Goal: Task Accomplishment & Management: Manage account settings

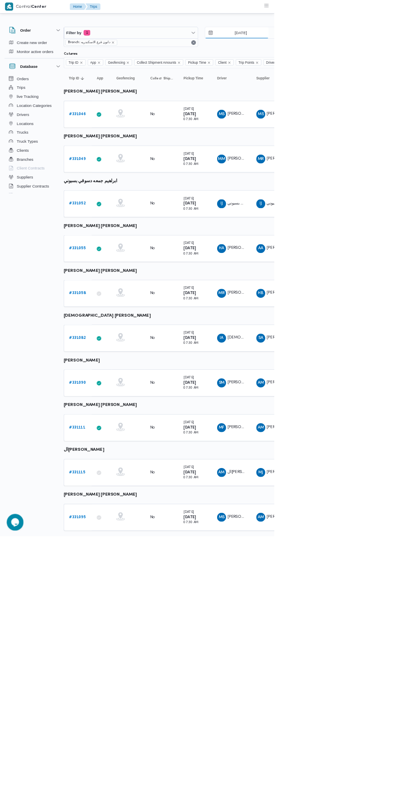
click at [364, 48] on input "[DATE]" at bounding box center [348, 48] width 93 height 16
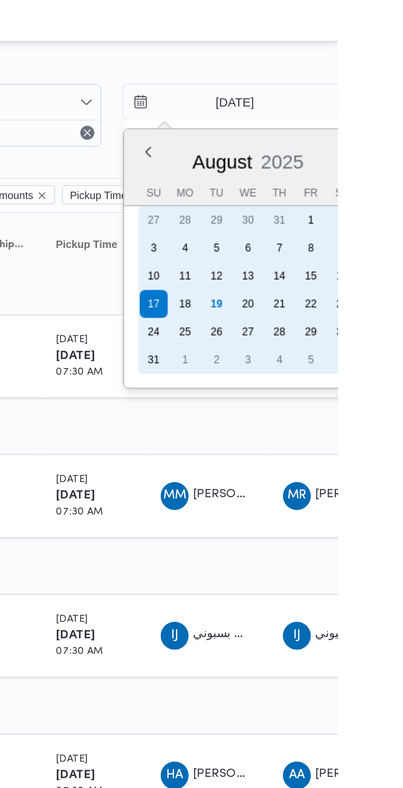
click at [345, 143] on div "19" at bounding box center [346, 143] width 13 height 13
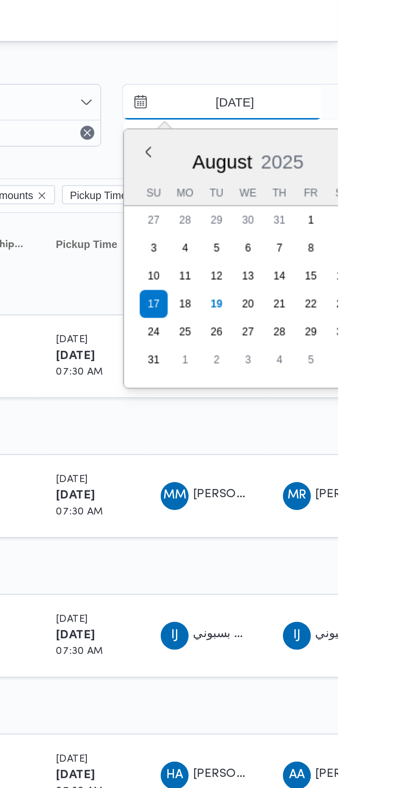
type input "[DATE]"
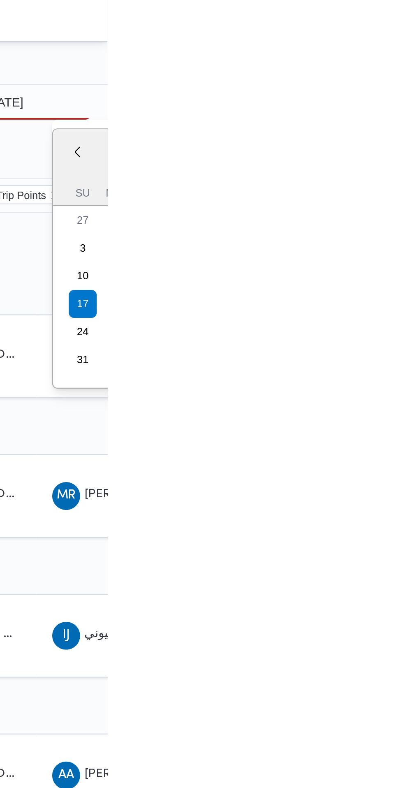
type input "[DATE]"
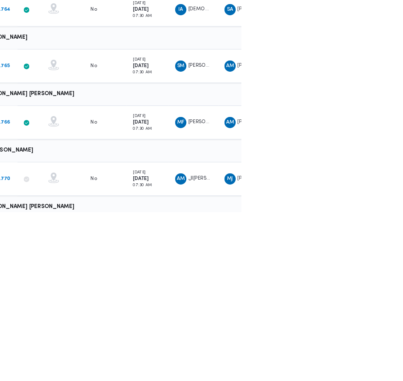
scroll to position [352, 0]
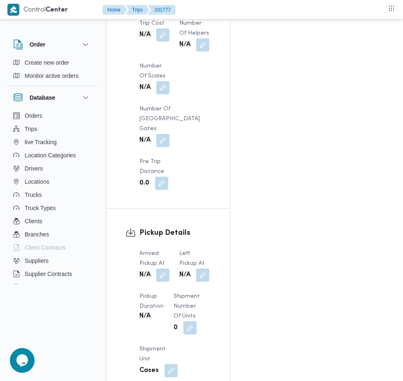
scroll to position [885, 0]
click at [163, 269] on button "button" at bounding box center [162, 275] width 13 height 13
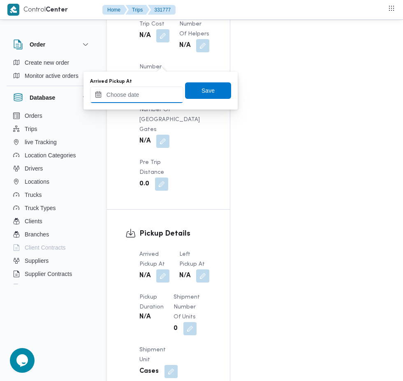
click at [156, 98] on input "Arrived Pickup At" at bounding box center [136, 94] width 93 height 16
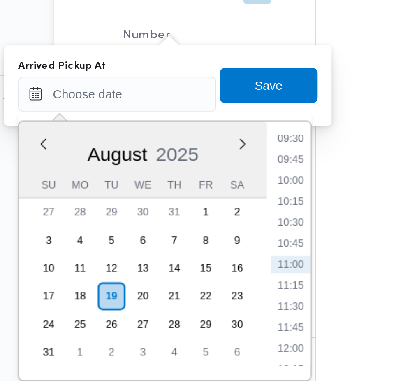
click at [216, 123] on li "09:45" at bounding box center [218, 125] width 19 height 8
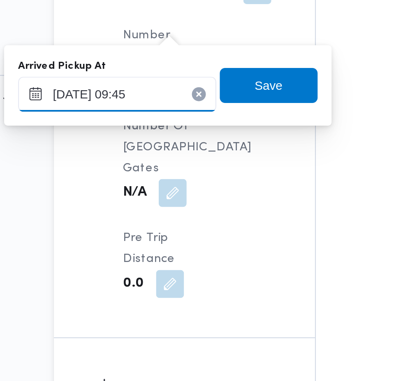
click at [156, 95] on input "[DATE] 09:45" at bounding box center [136, 94] width 93 height 16
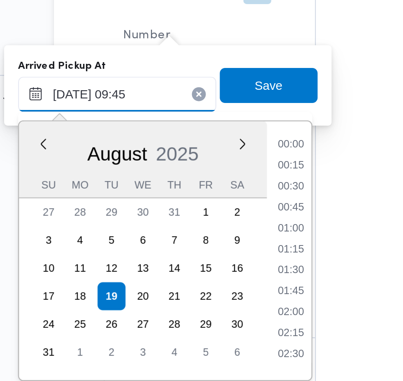
scroll to position [328, 0]
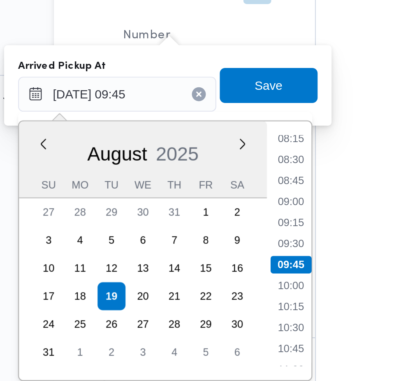
click at [219, 115] on li "08:15" at bounding box center [218, 116] width 19 height 8
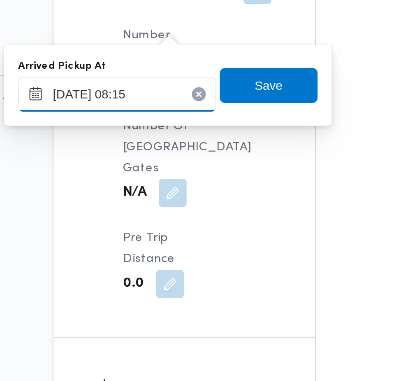
click at [151, 93] on input "[DATE] 08:15" at bounding box center [136, 94] width 93 height 16
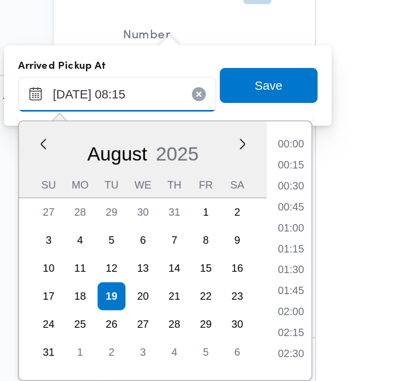
scroll to position [269, 0]
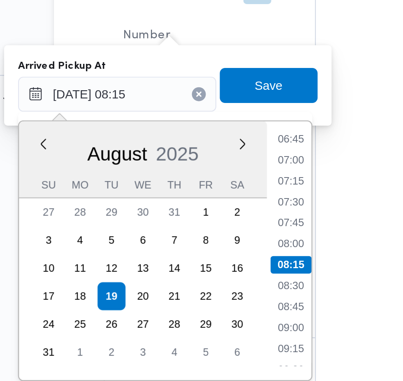
click at [222, 137] on li "07:15" at bounding box center [218, 135] width 19 height 8
type input "[DATE] 07:15"
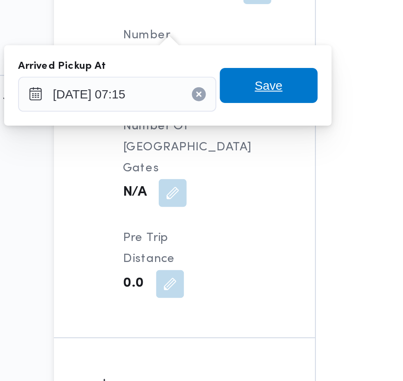
click at [218, 94] on span "Save" at bounding box center [208, 90] width 46 height 16
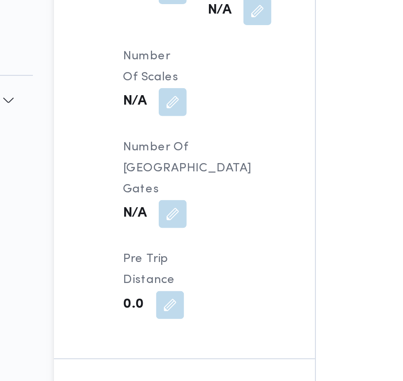
scroll to position [885, 0]
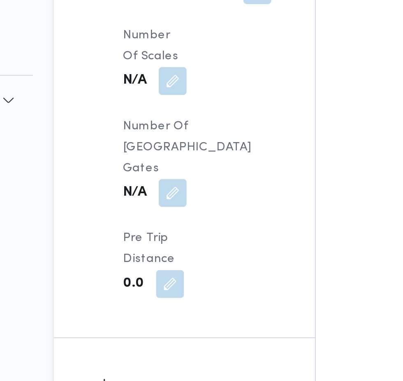
click at [170, 328] on button "button" at bounding box center [162, 334] width 13 height 13
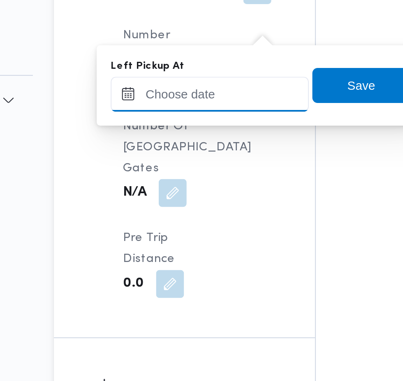
click at [189, 95] on input "Left Pickup At" at bounding box center [180, 94] width 93 height 16
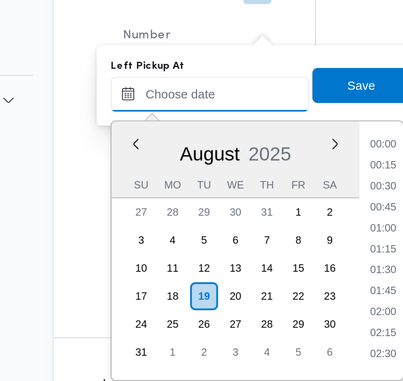
scroll to position [378, 0]
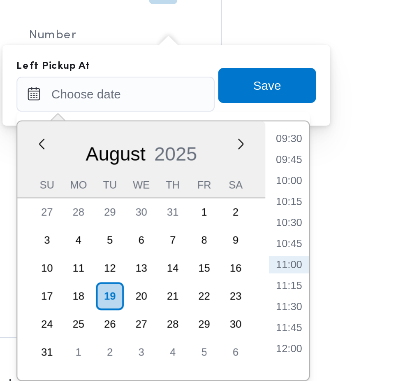
click at [262, 116] on li "09:30" at bounding box center [262, 116] width 19 height 8
type input "[DATE] 09:30"
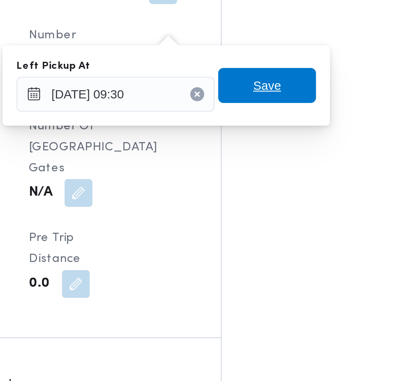
click at [258, 89] on span "Save" at bounding box center [251, 91] width 13 height 10
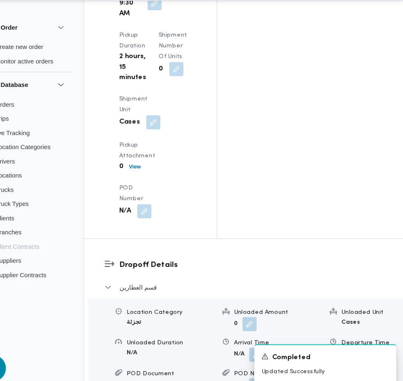
scroll to position [1196, 0]
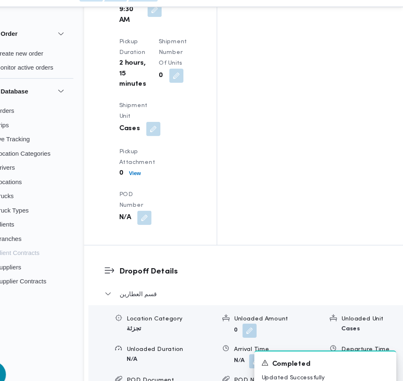
click at [260, 341] on button "button" at bounding box center [266, 347] width 13 height 13
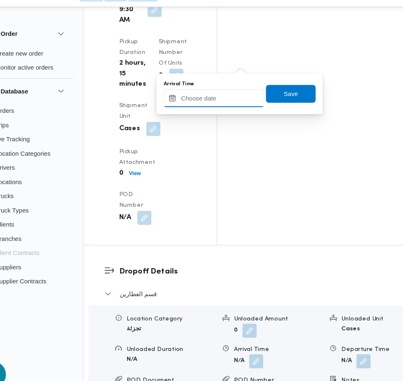
click at [227, 102] on input "Arrival Time" at bounding box center [227, 104] width 93 height 16
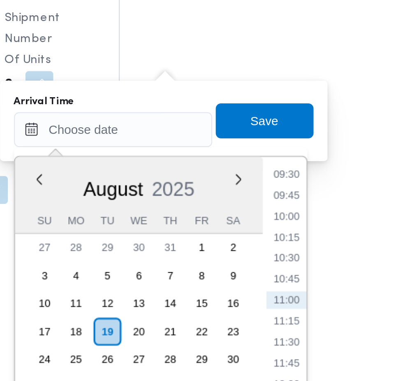
click at [309, 135] on li "09:45" at bounding box center [309, 135] width 19 height 8
type input "[DATE] 09:45"
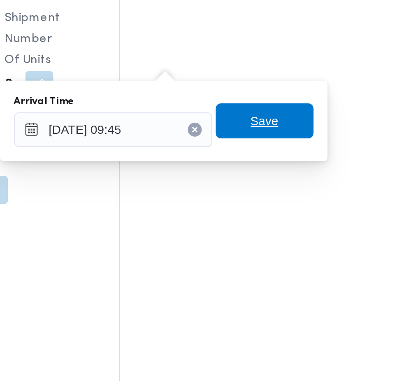
click at [305, 100] on span "Save" at bounding box center [298, 100] width 13 height 10
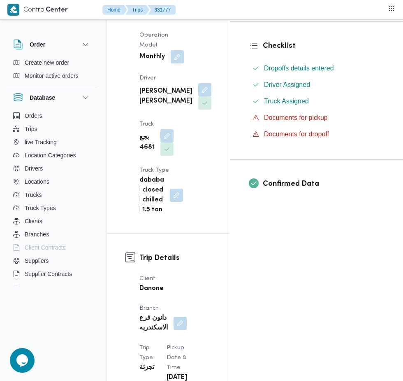
scroll to position [0, 0]
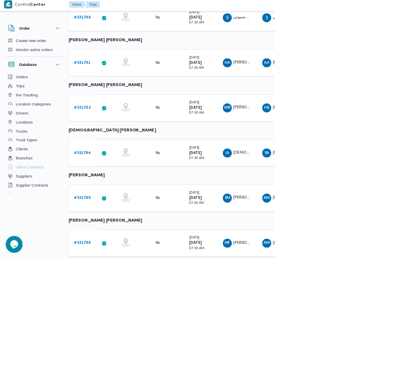
scroll to position [352, 5]
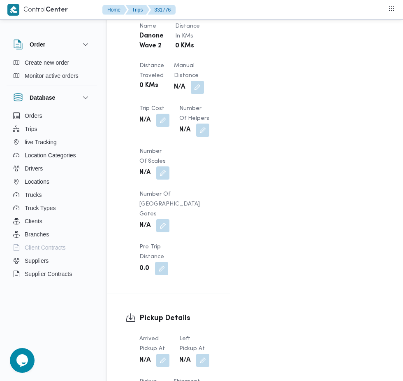
scroll to position [797, 0]
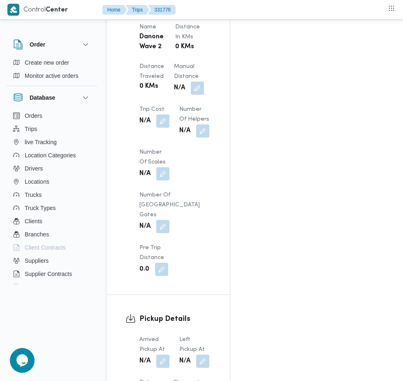
click at [166, 354] on button "button" at bounding box center [162, 360] width 13 height 13
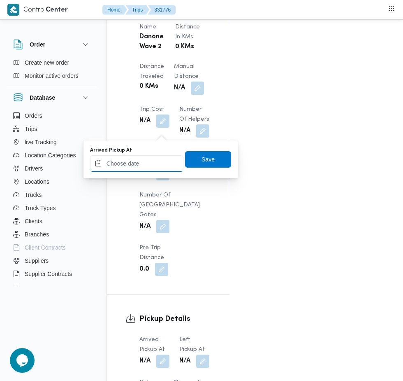
click at [145, 163] on input "Arrived Pickup At" at bounding box center [136, 163] width 93 height 16
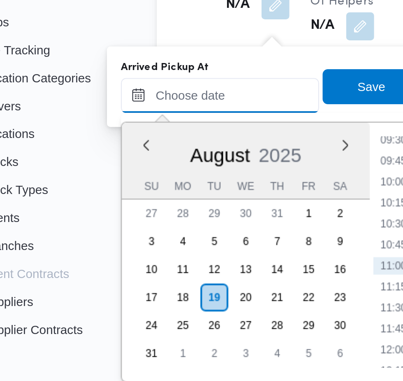
scroll to position [796, 0]
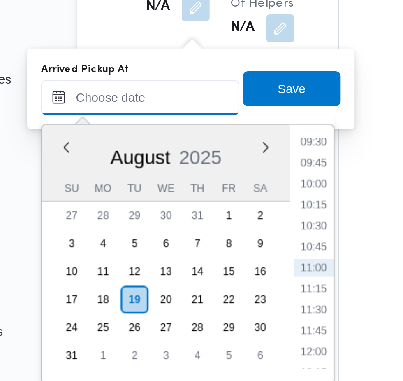
paste input "[DATE] 07:15"
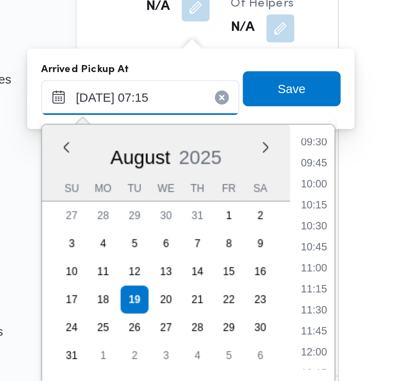
scroll to position [286, 0]
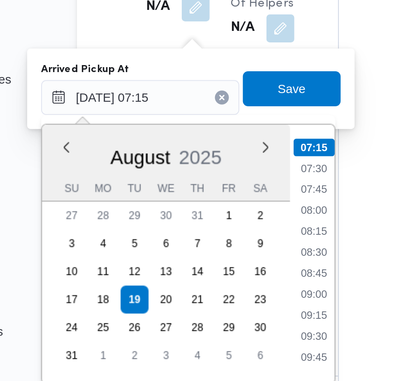
click at [218, 188] on li "07:15" at bounding box center [218, 187] width 19 height 8
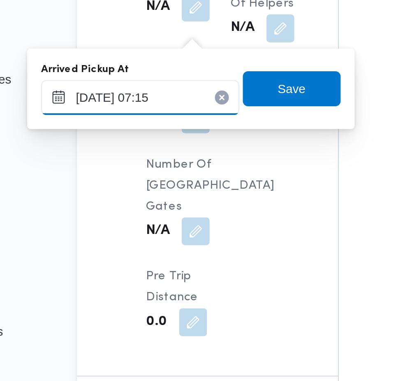
click at [166, 164] on input "[DATE] 07:15" at bounding box center [136, 164] width 93 height 16
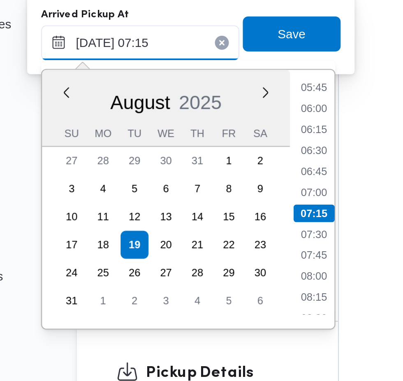
scroll to position [797, 0]
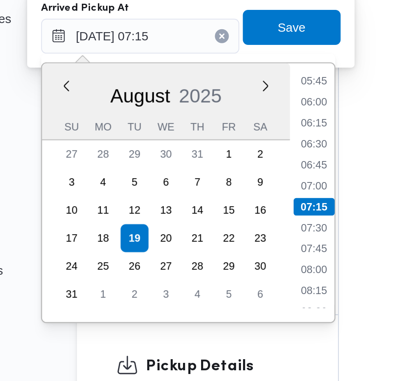
click at [219, 230] on li "07:00" at bounding box center [218, 234] width 19 height 8
type input "[DATE] 07:00"
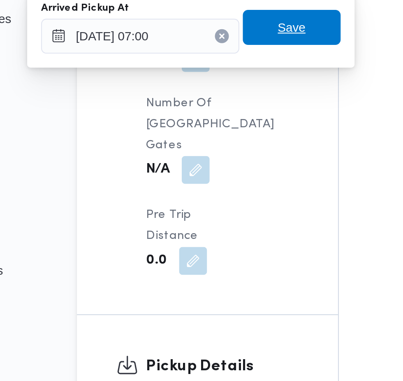
click at [213, 160] on span "Save" at bounding box center [208, 159] width 13 height 10
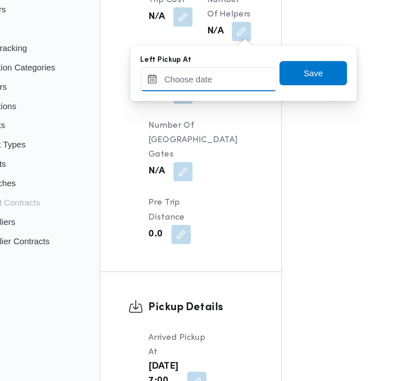
click at [195, 165] on input "Left Pickup At" at bounding box center [180, 163] width 93 height 16
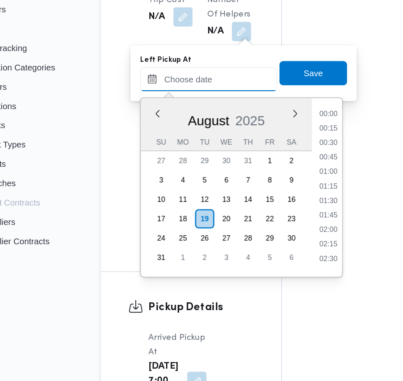
scroll to position [378, 0]
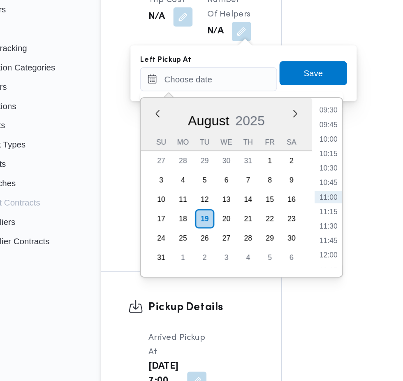
click at [262, 184] on li "09:30" at bounding box center [262, 184] width 19 height 8
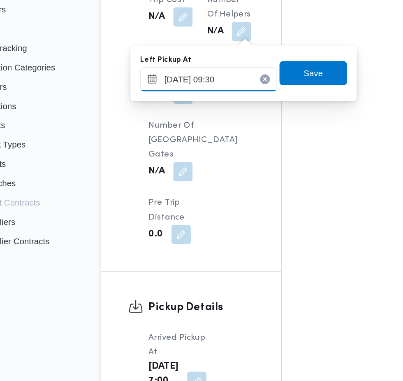
click at [195, 163] on input "[DATE] 09:30" at bounding box center [180, 163] width 93 height 16
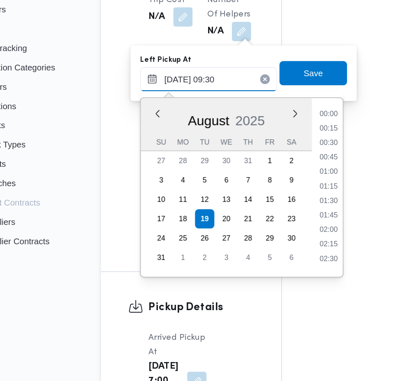
scroll to position [319, 0]
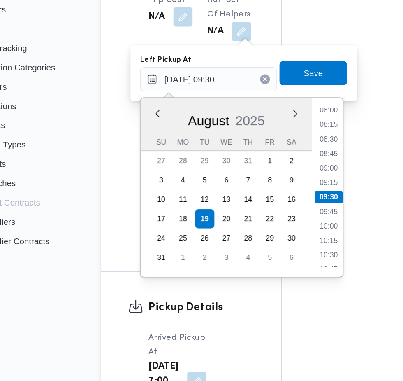
click at [261, 222] on li "09:00" at bounding box center [262, 224] width 19 height 8
type input "[DATE] 09:00"
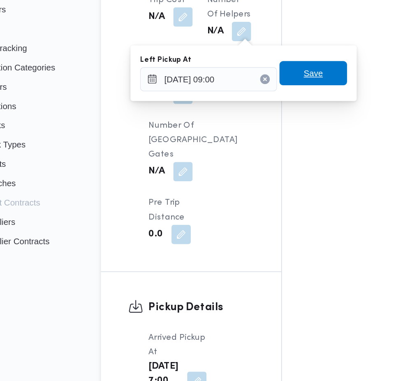
click at [262, 156] on span "Save" at bounding box center [252, 159] width 46 height 16
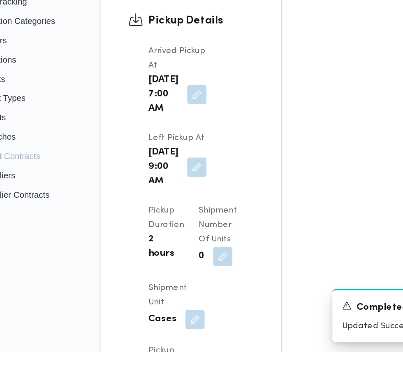
scroll to position [961, 0]
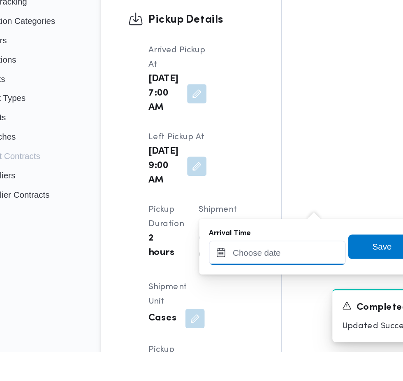
click at [223, 312] on input "Arrival Time" at bounding box center [227, 313] width 93 height 16
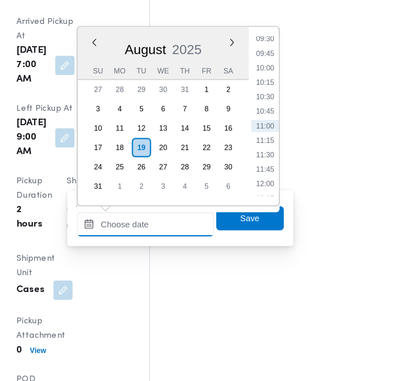
scroll to position [1013, 0]
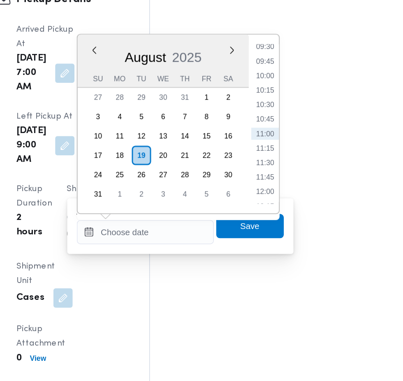
click at [312, 145] on li "09:45" at bounding box center [309, 145] width 19 height 8
type input "[DATE] 09:45"
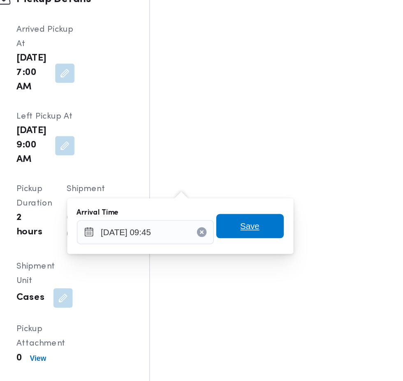
click at [300, 258] on span "Save" at bounding box center [298, 257] width 13 height 10
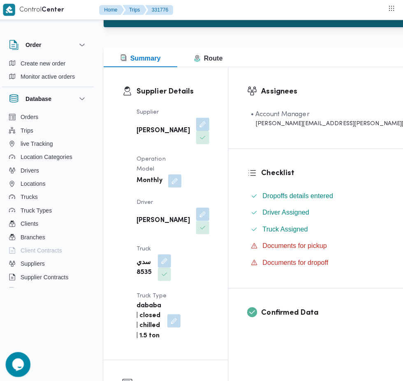
scroll to position [0, 0]
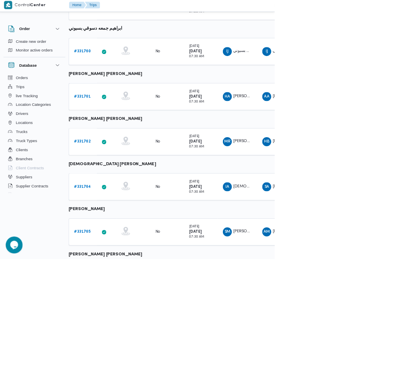
scroll to position [352, 5]
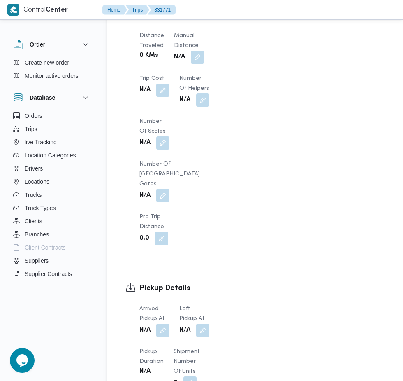
scroll to position [828, 0]
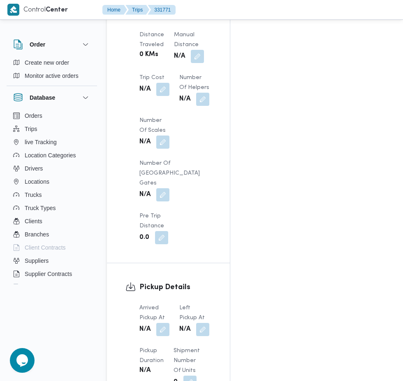
click at [163, 323] on button "button" at bounding box center [162, 329] width 13 height 13
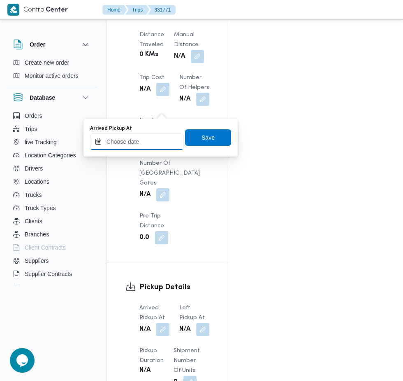
click at [144, 142] on input "Arrived Pickup At" at bounding box center [136, 141] width 93 height 16
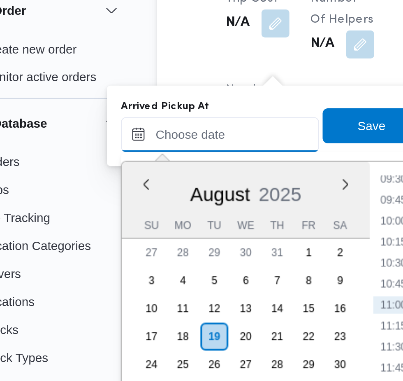
scroll to position [867, 0]
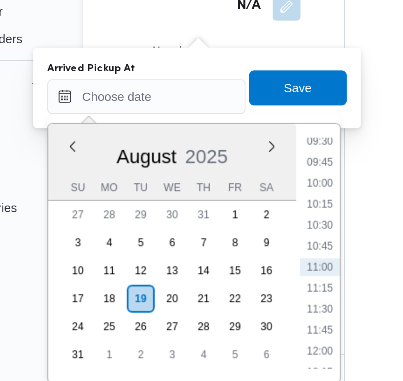
click at [220, 127] on li "09:30" at bounding box center [218, 124] width 19 height 8
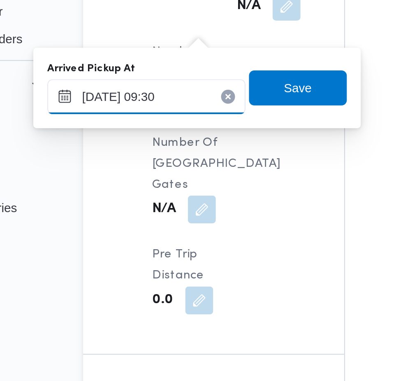
click at [164, 101] on input "[DATE] 09:30" at bounding box center [136, 103] width 93 height 16
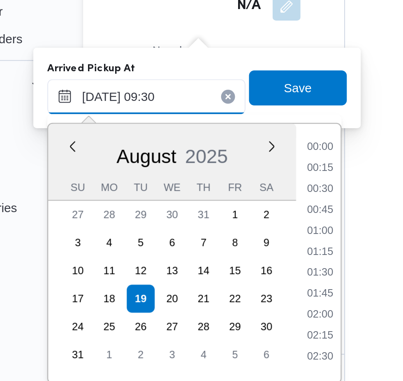
scroll to position [319, 0]
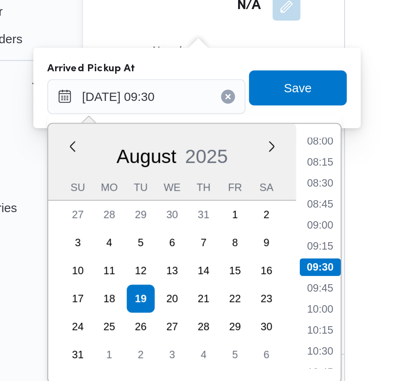
click at [216, 121] on div "Time 00:00 00:15 00:30 00:45 01:00 01:15 01:30 01:45 02:00 02:15 02:30 02:45 03…" at bounding box center [217, 177] width 21 height 122
click at [220, 133] on li "08:15" at bounding box center [218, 134] width 19 height 8
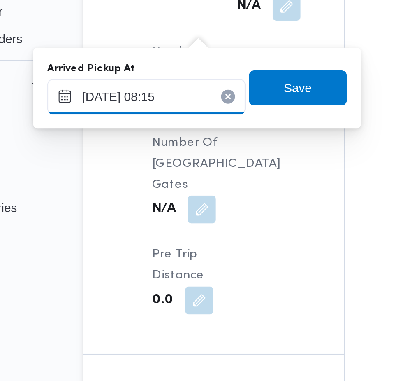
click at [158, 102] on input "[DATE] 08:15" at bounding box center [136, 103] width 93 height 16
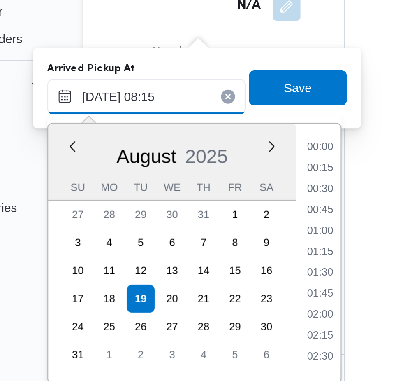
scroll to position [269, 0]
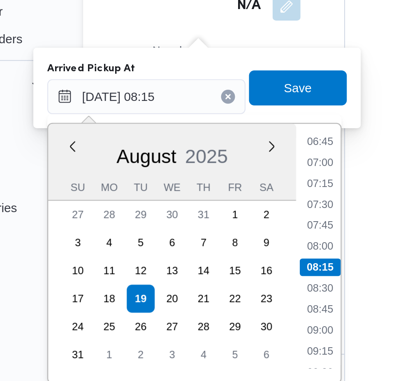
click at [221, 156] on li "07:30" at bounding box center [218, 153] width 19 height 8
type input "[DATE] 07:30"
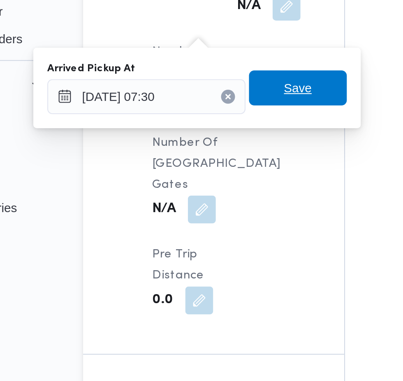
click at [217, 98] on span "Save" at bounding box center [208, 99] width 46 height 16
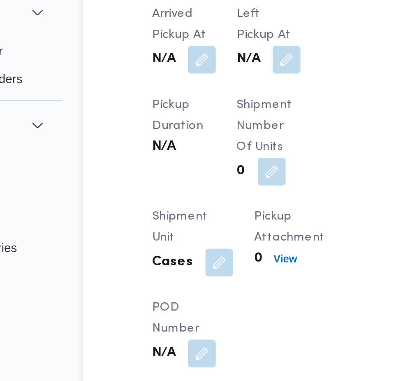
click at [204, 72] on button "button" at bounding box center [202, 66] width 13 height 13
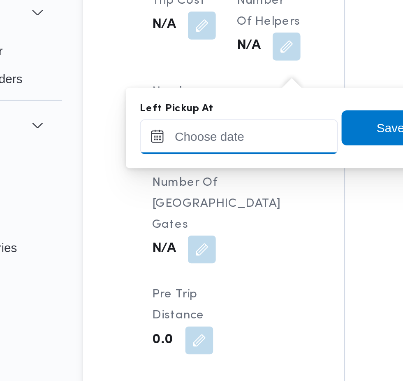
click at [183, 102] on input "Left Pickup At" at bounding box center [180, 103] width 93 height 16
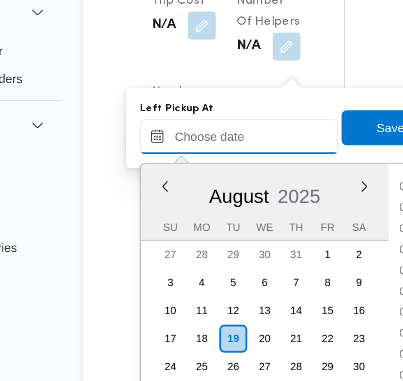
scroll to position [378, 0]
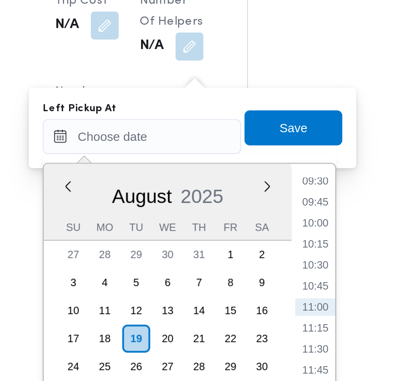
click at [261, 126] on li "09:30" at bounding box center [262, 124] width 19 height 8
type input "[DATE] 09:30"
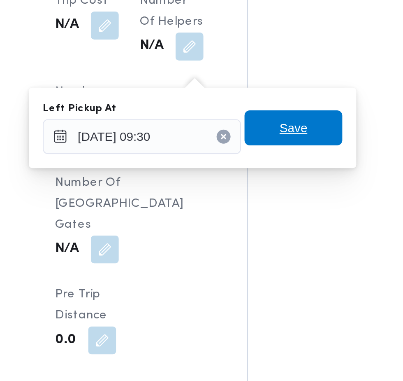
click at [263, 101] on span "Save" at bounding box center [252, 99] width 46 height 16
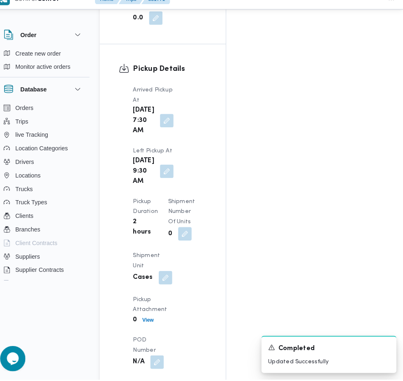
scroll to position [1038, 0]
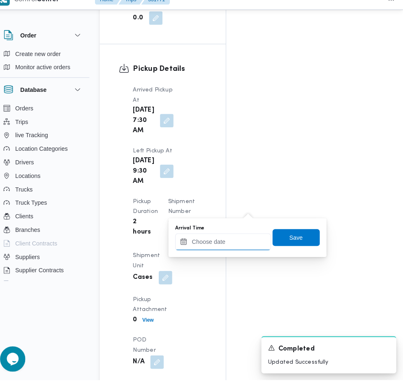
click at [230, 245] on input "Arrival Time" at bounding box center [227, 245] width 93 height 16
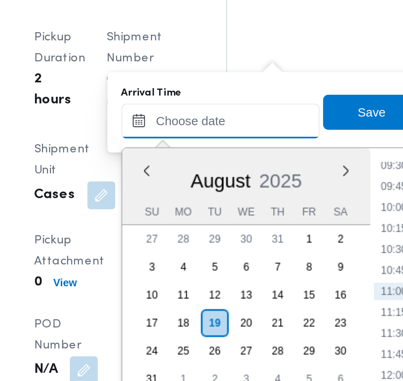
scroll to position [1070, 0]
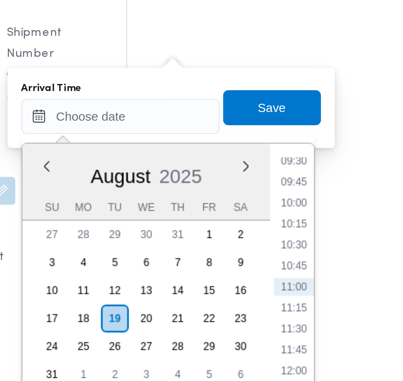
click at [309, 237] on li "09:30" at bounding box center [309, 235] width 19 height 8
type input "[DATE] 09:30"
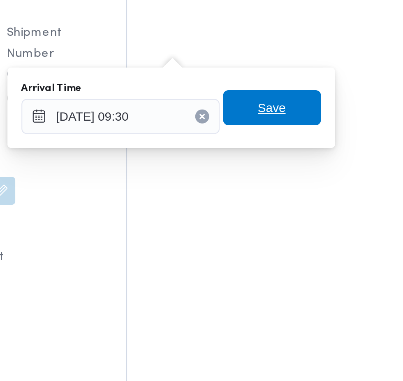
click at [301, 209] on span "Save" at bounding box center [298, 210] width 13 height 10
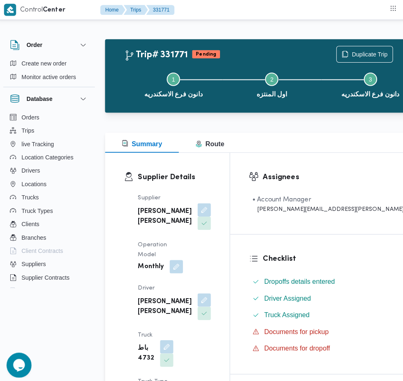
scroll to position [0, 0]
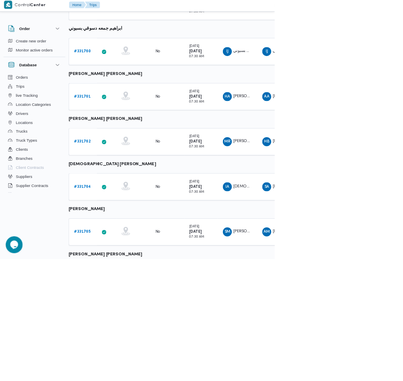
scroll to position [352, 5]
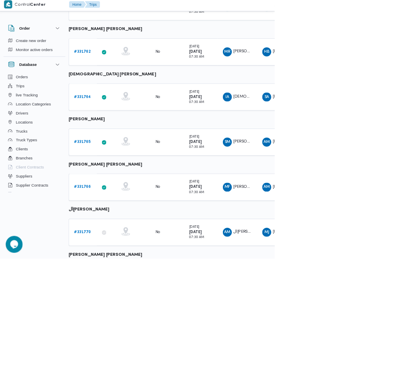
click at [121, 341] on b "# 331770" at bounding box center [122, 342] width 25 height 5
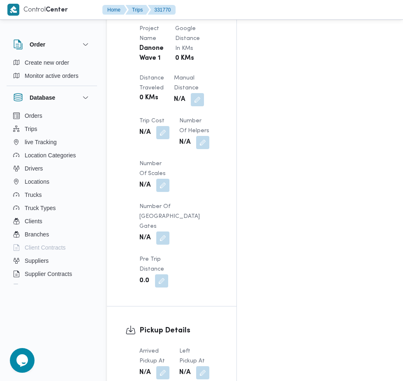
scroll to position [716, 0]
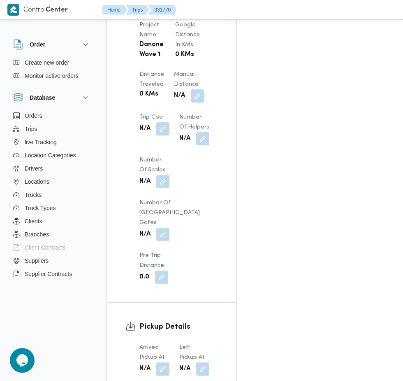
click at [163, 362] on button "button" at bounding box center [162, 368] width 13 height 13
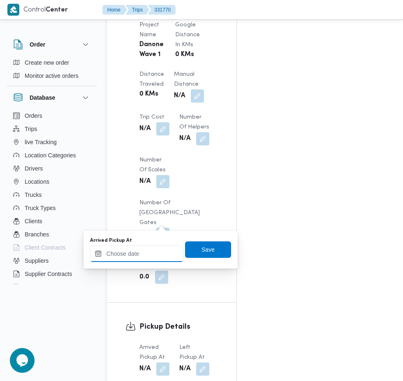
click at [148, 255] on input "Arrived Pickup At" at bounding box center [136, 253] width 93 height 16
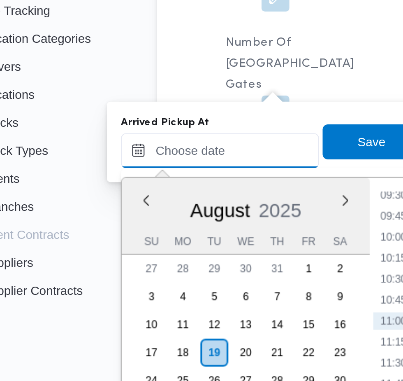
scroll to position [762, 0]
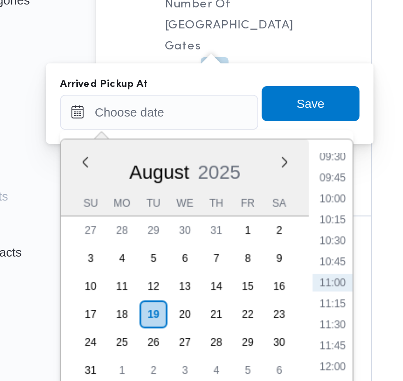
click at [218, 238] on li "09:45" at bounding box center [218, 239] width 19 height 8
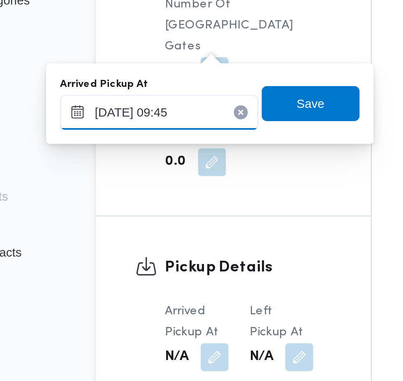
click at [155, 207] on input "[DATE] 09:45" at bounding box center [136, 208] width 93 height 16
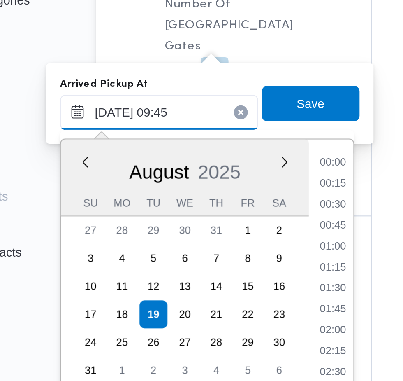
scroll to position [328, 0]
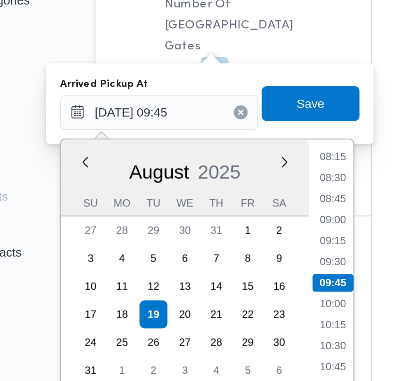
click at [217, 227] on li "08:15" at bounding box center [218, 229] width 19 height 8
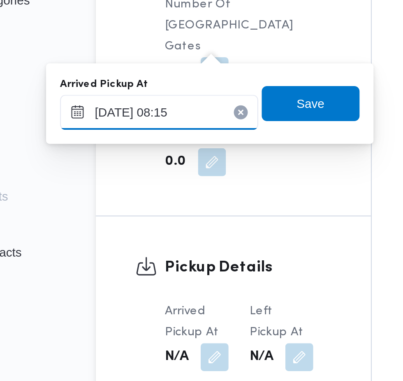
click at [158, 209] on input "[DATE] 08:15" at bounding box center [136, 208] width 93 height 16
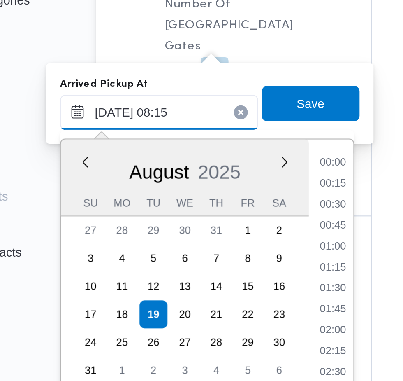
scroll to position [269, 0]
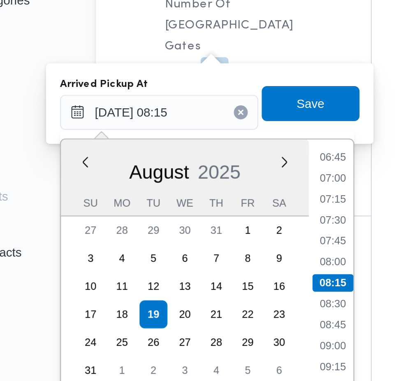
click at [218, 258] on li "07:30" at bounding box center [218, 258] width 19 height 8
type input "[DATE] 07:30"
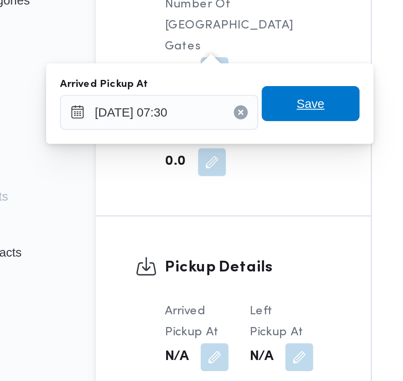
click at [216, 203] on span "Save" at bounding box center [208, 203] width 46 height 16
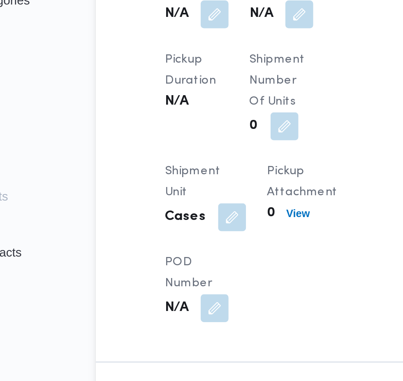
scroll to position [752, 0]
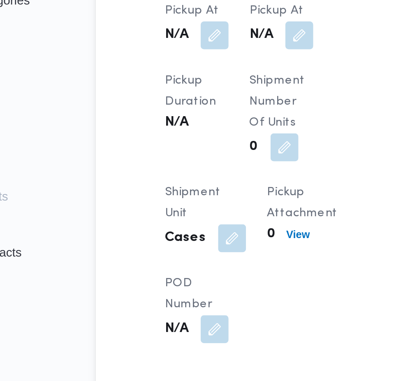
click at [204, 177] on button "button" at bounding box center [202, 171] width 13 height 13
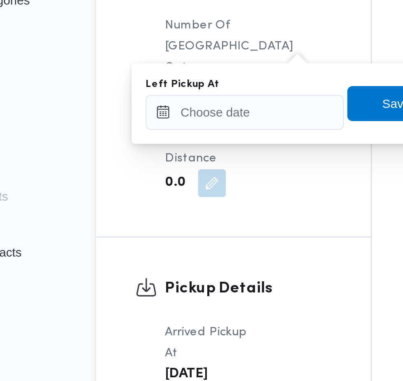
scroll to position [762, 0]
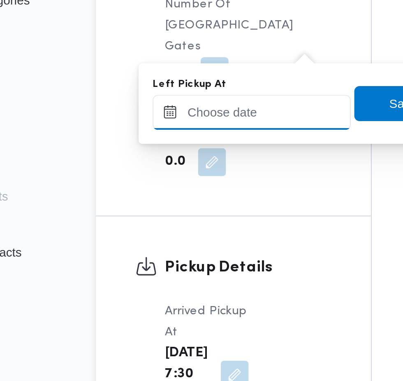
click at [179, 207] on input "Left Pickup At" at bounding box center [180, 208] width 93 height 16
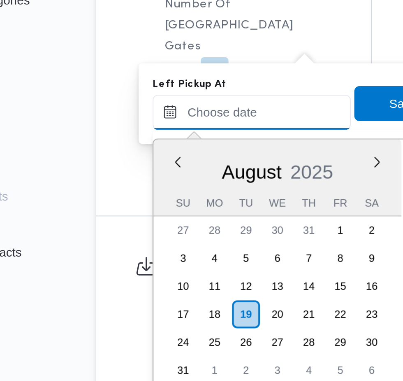
scroll to position [378, 0]
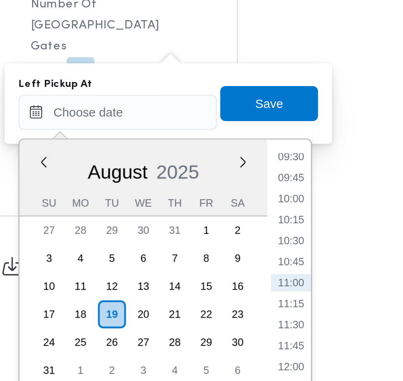
click at [265, 227] on li "09:30" at bounding box center [262, 229] width 19 height 8
type input "[DATE] 09:30"
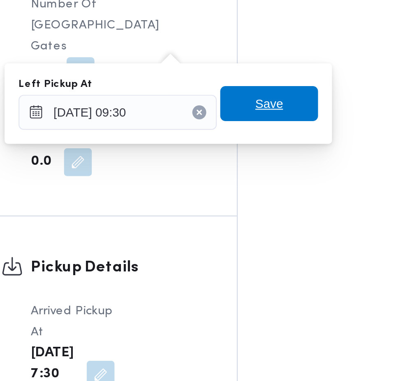
click at [255, 203] on span "Save" at bounding box center [251, 204] width 13 height 10
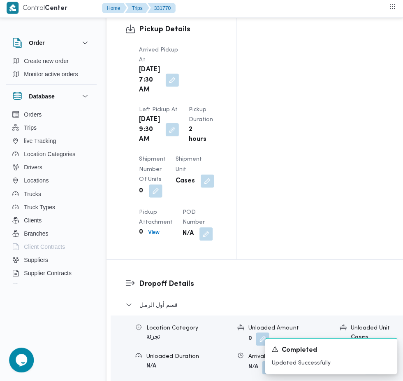
scroll to position [1017, 0]
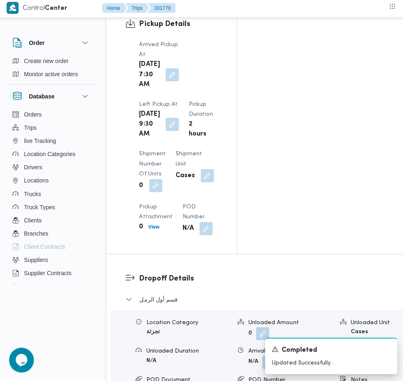
click at [262, 356] on button "button" at bounding box center [268, 362] width 13 height 13
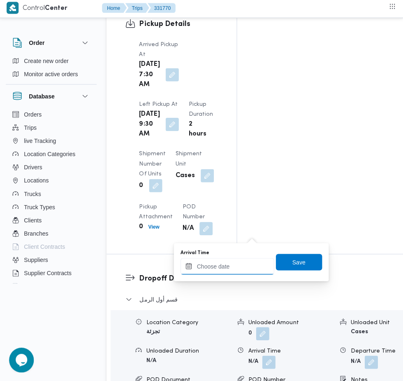
click at [229, 267] on input "Arrival Time" at bounding box center [227, 266] width 93 height 16
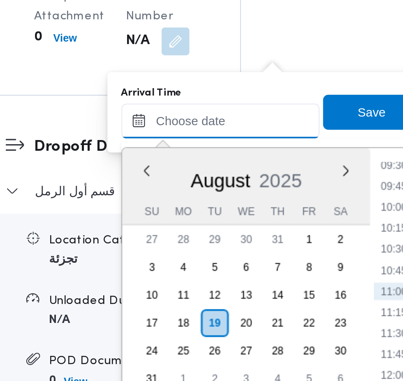
scroll to position [1067, 0]
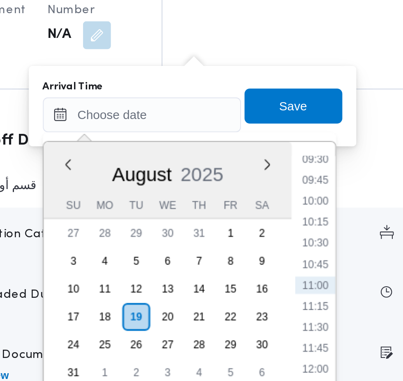
click at [312, 250] on li "09:45" at bounding box center [309, 248] width 19 height 8
type input "[DATE] 09:45"
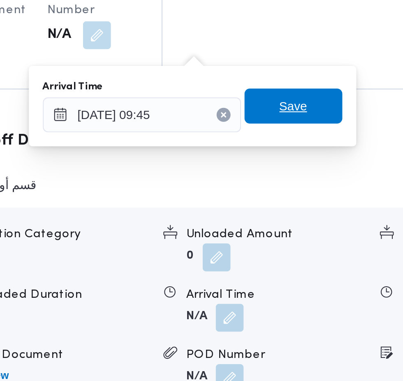
click at [305, 211] on span "Save" at bounding box center [298, 213] width 13 height 10
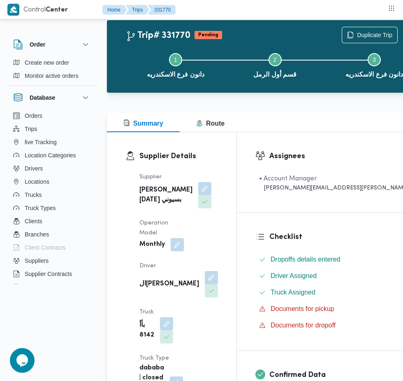
scroll to position [0, 0]
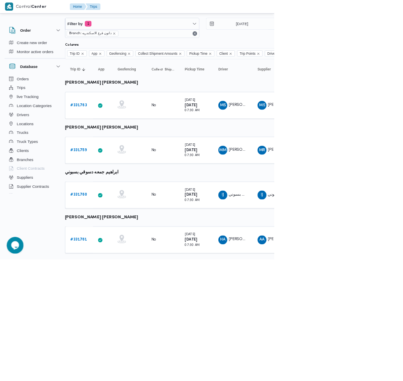
scroll to position [0, 12]
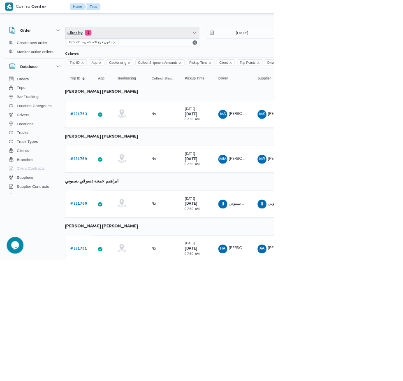
click at [230, 48] on span "Filter by 1" at bounding box center [194, 48] width 197 height 16
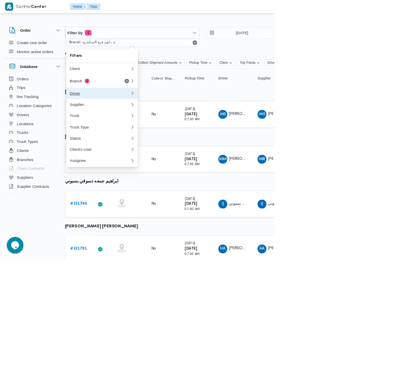
click at [167, 137] on div "Driver" at bounding box center [146, 137] width 89 height 7
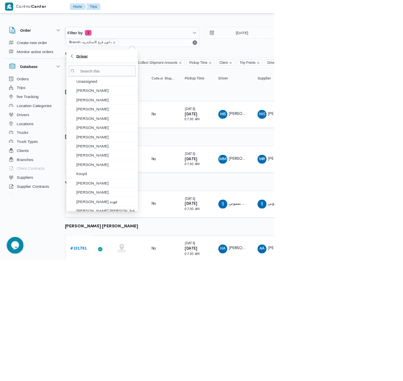
click at [133, 82] on span "Driver" at bounding box center [149, 82] width 95 height 10
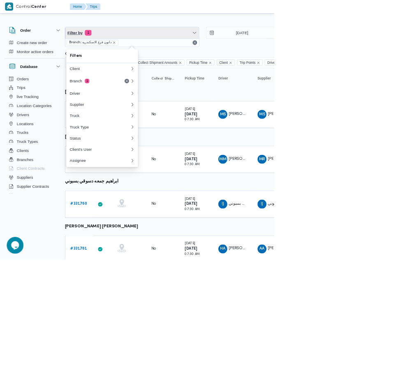
click at [193, 48] on span "Filter by 1" at bounding box center [194, 48] width 197 height 16
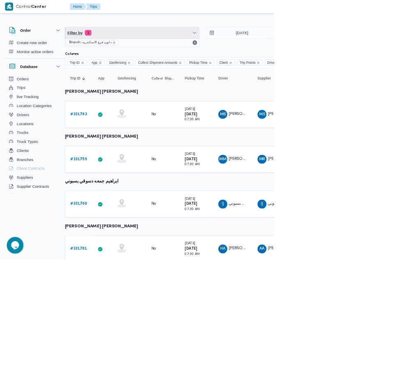
click at [215, 55] on span "Filter by 1" at bounding box center [194, 48] width 197 height 16
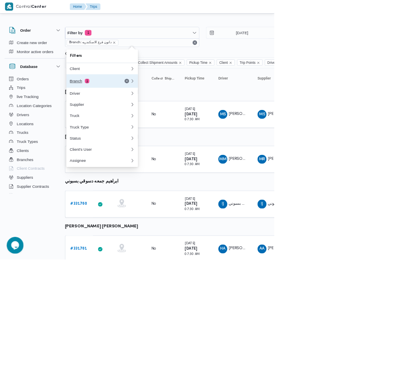
click at [154, 121] on div "Branch 1" at bounding box center [136, 119] width 69 height 7
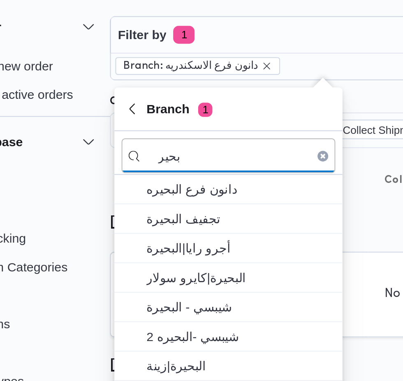
type input "بحير"
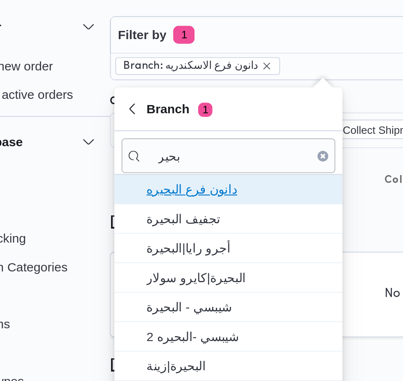
click at [164, 121] on span "دانون فرع البحيره" at bounding box center [155, 119] width 86 height 10
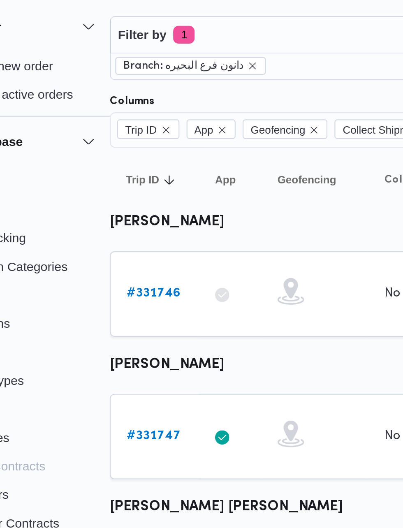
click at [218, 167] on td "Collect Shipment Amounts No" at bounding box center [239, 168] width 49 height 40
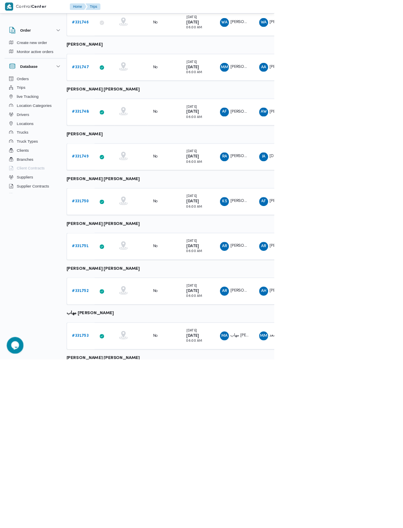
scroll to position [0, 9]
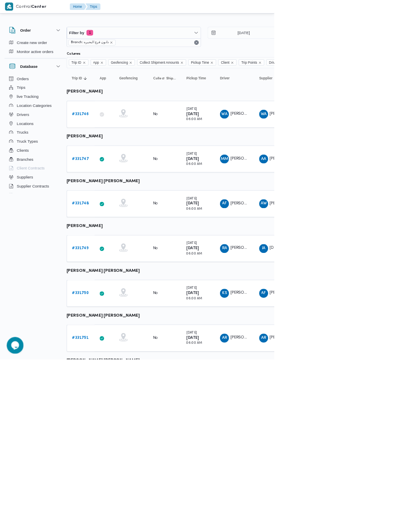
click at [118, 165] on link "# 331746" at bounding box center [118, 168] width 25 height 10
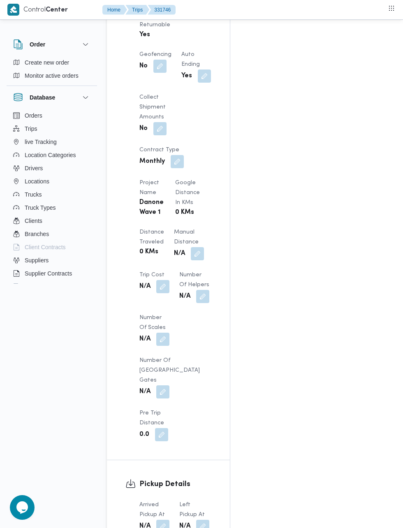
scroll to position [627, 0]
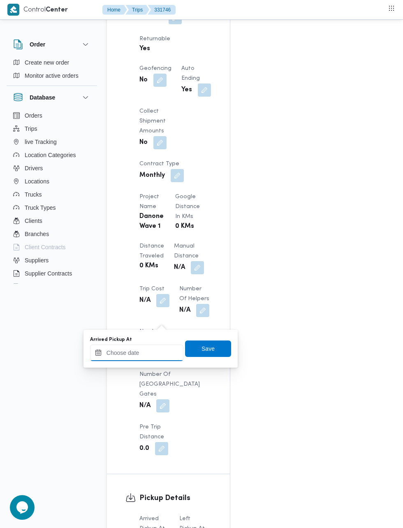
click at [149, 353] on input "Arrived Pickup At" at bounding box center [136, 353] width 93 height 16
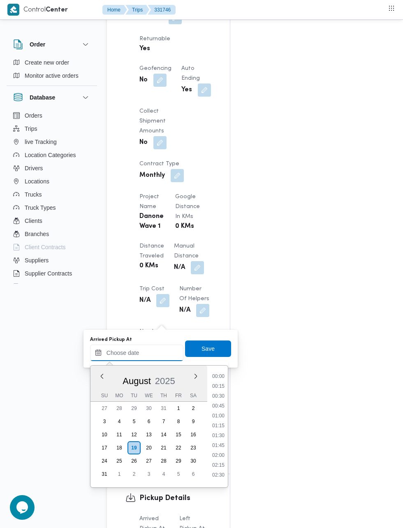
scroll to position [378, 0]
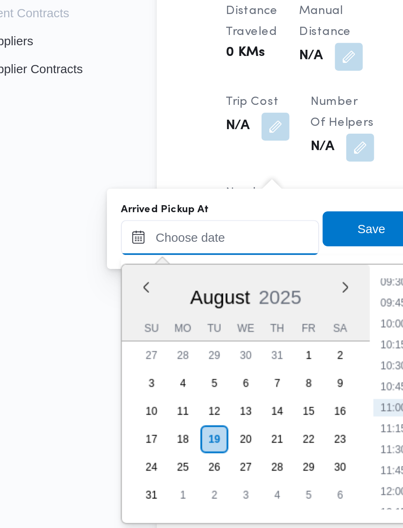
paste input "[DATE] 07:15"
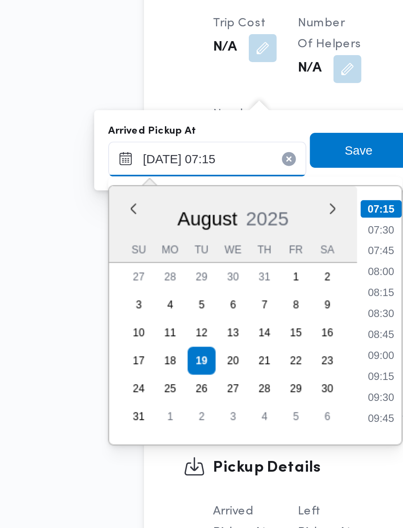
scroll to position [626, 0]
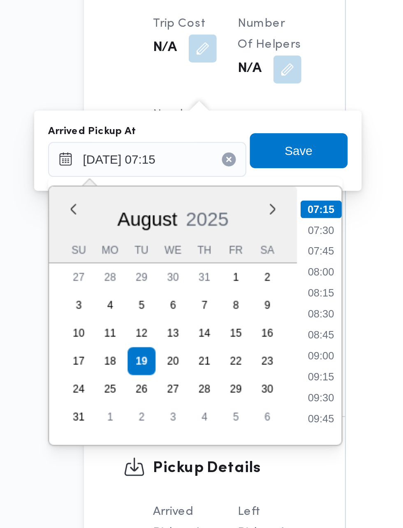
click at [220, 386] on li "07:30" at bounding box center [218, 386] width 19 height 8
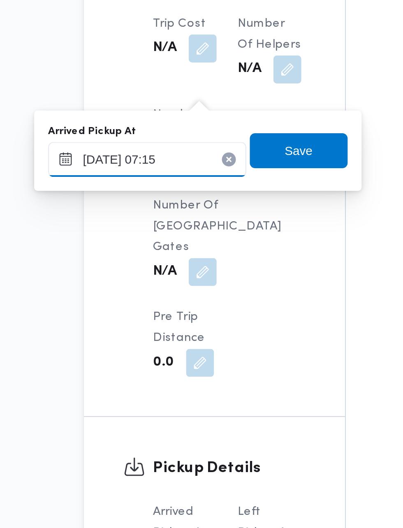
type input "[DATE] 07:30"
click at [218, 351] on span "Save" at bounding box center [208, 349] width 46 height 16
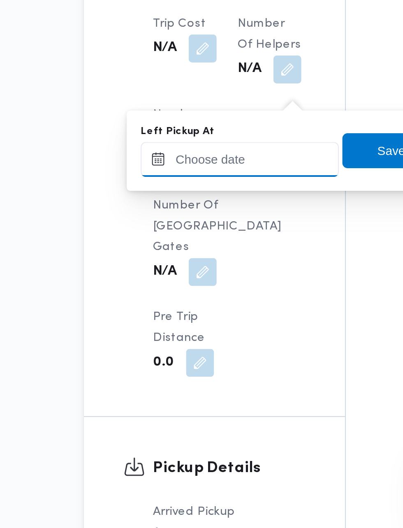
click at [186, 353] on input "Left Pickup At" at bounding box center [180, 353] width 93 height 16
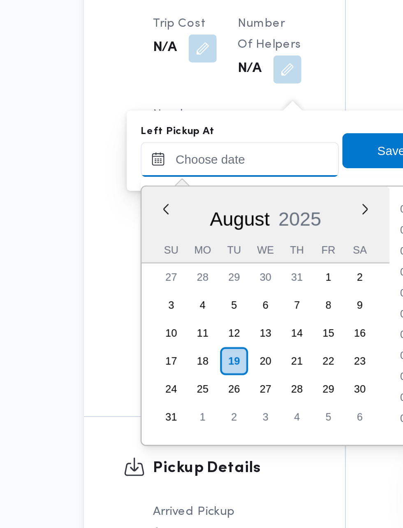
scroll to position [378, 0]
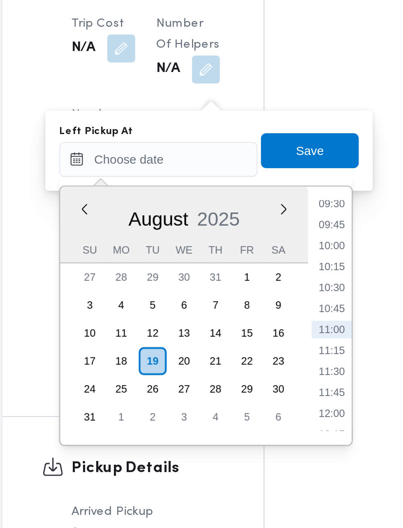
click at [261, 384] on li "09:45" at bounding box center [262, 384] width 19 height 8
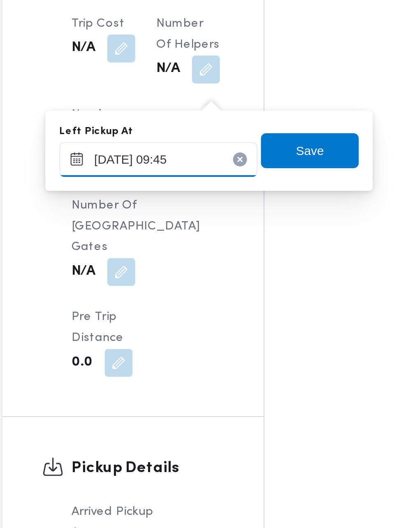
click at [207, 351] on input "[DATE] 09:45" at bounding box center [180, 353] width 93 height 16
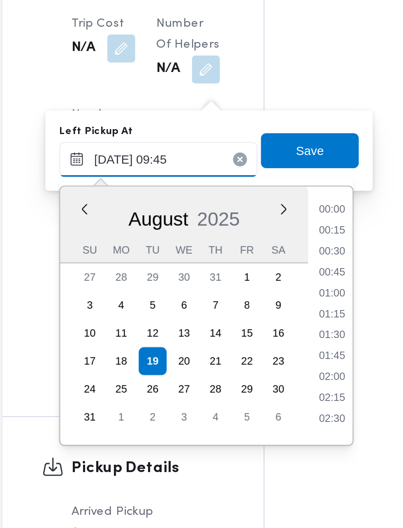
scroll to position [328, 0]
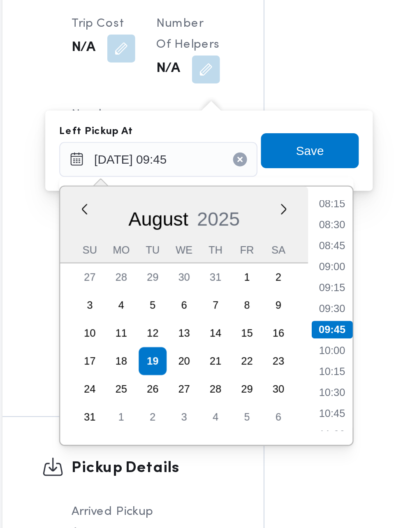
click at [266, 386] on li "08:30" at bounding box center [262, 384] width 19 height 8
type input "[DATE] 08:30"
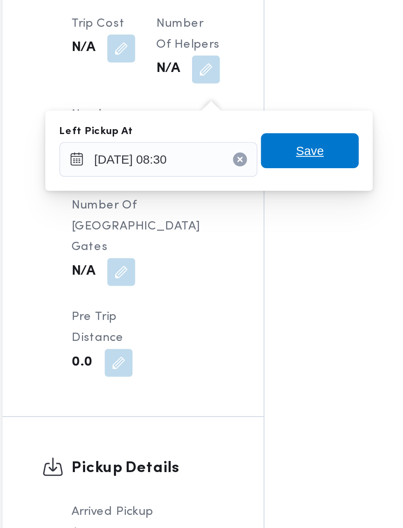
click at [254, 349] on span "Save" at bounding box center [251, 349] width 13 height 10
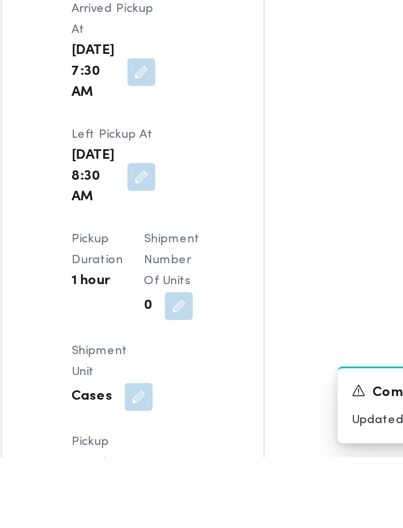
scroll to position [829, 0]
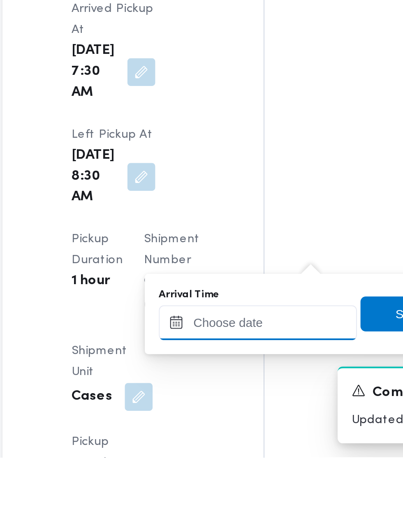
click at [222, 463] on input "Arrival Time" at bounding box center [227, 465] width 93 height 16
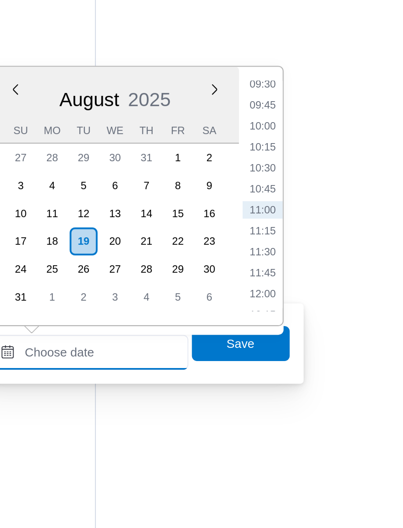
scroll to position [899, 0]
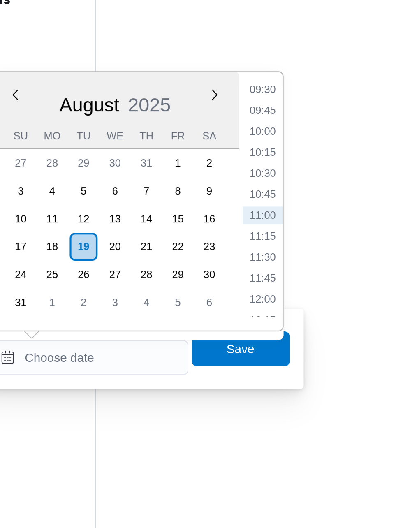
click at [308, 271] on li "09:30" at bounding box center [309, 268] width 19 height 8
type input "[DATE] 09:30"
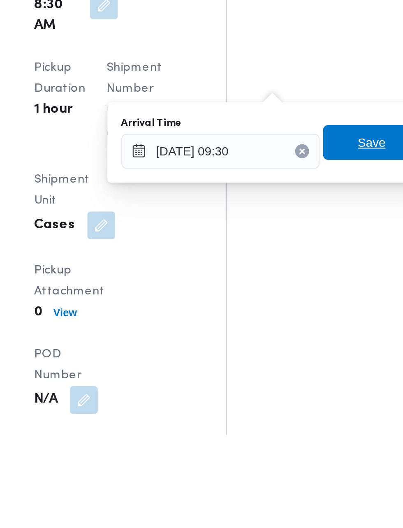
click at [296, 391] on span "Save" at bounding box center [298, 391] width 13 height 10
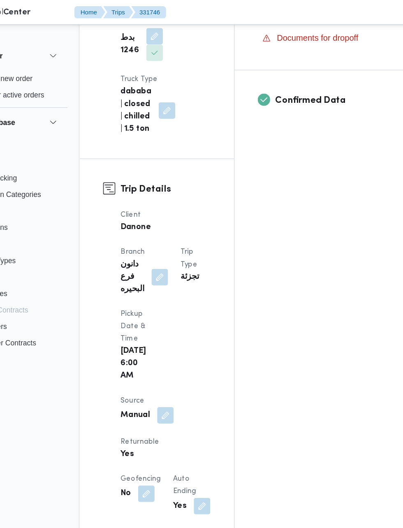
scroll to position [0, 0]
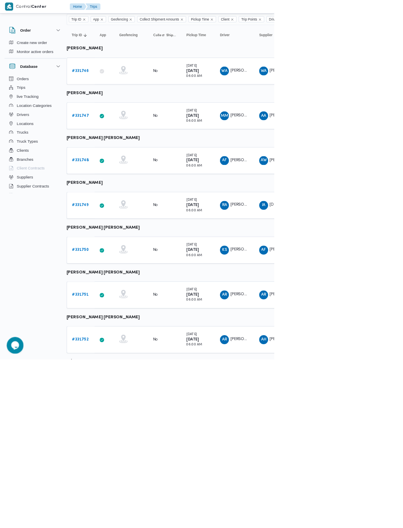
scroll to position [74, 9]
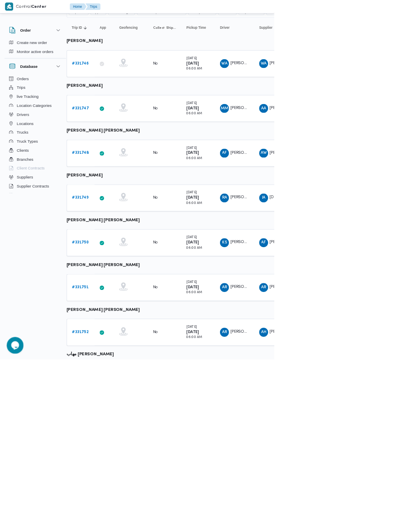
click at [125, 488] on b "# 331752" at bounding box center [118, 488] width 24 height 5
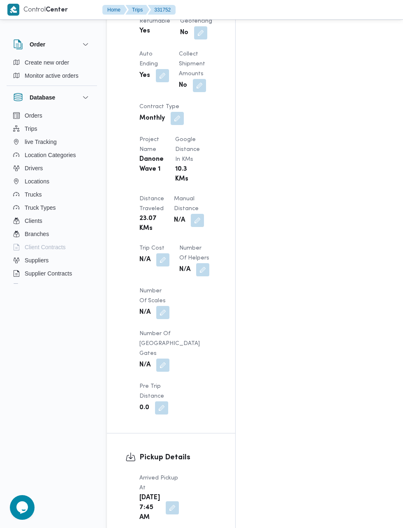
scroll to position [660, 0]
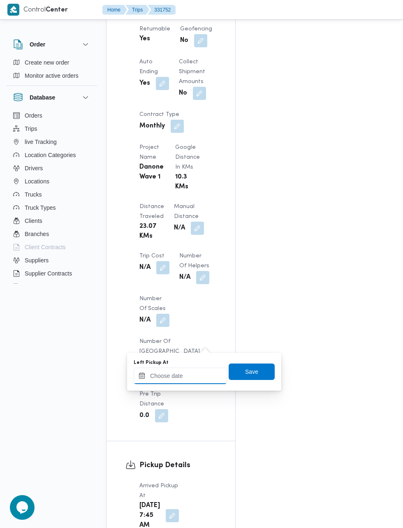
click at [191, 376] on input "Left Pickup At" at bounding box center [180, 376] width 93 height 16
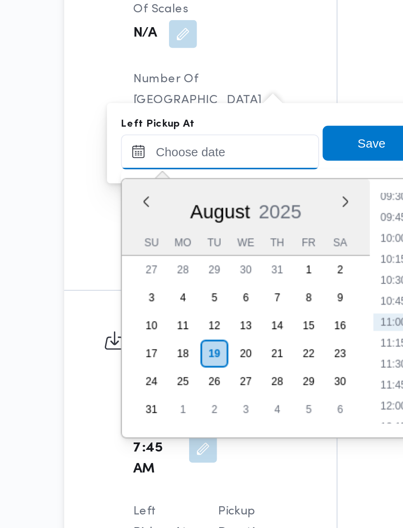
scroll to position [712, 0]
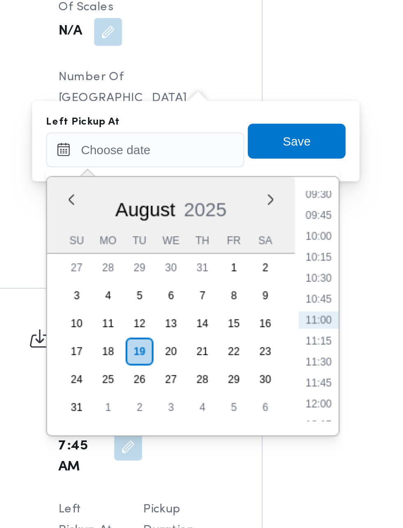
click at [265, 345] on li "09:30" at bounding box center [262, 344] width 19 height 8
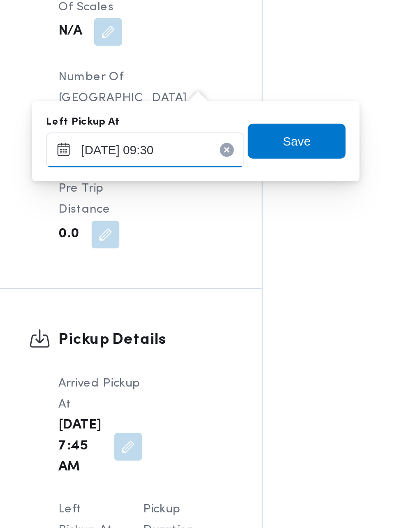
click at [209, 321] on input "[DATE] 09:30" at bounding box center [180, 323] width 93 height 16
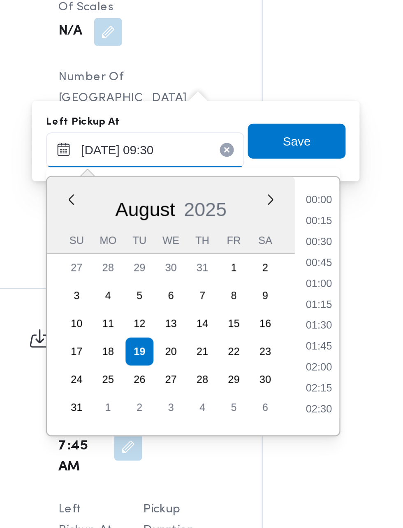
scroll to position [319, 0]
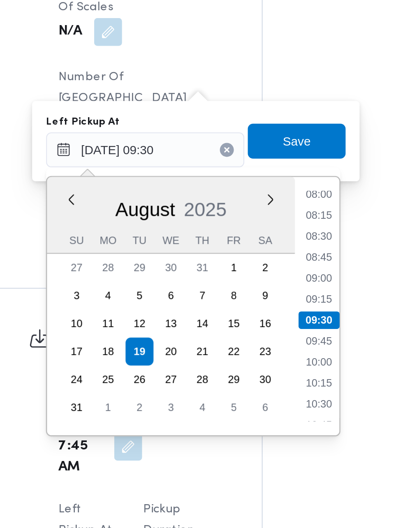
click at [266, 374] on li "08:45" at bounding box center [262, 374] width 19 height 8
type input "[DATE] 08:45"
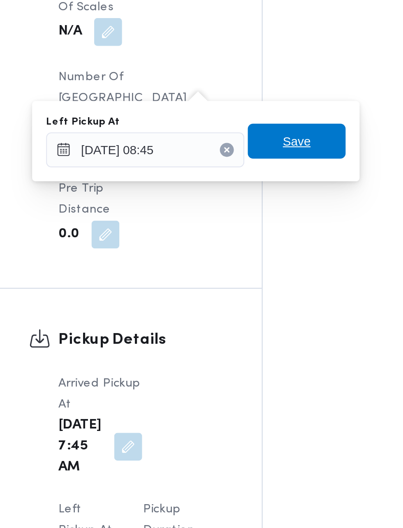
click at [258, 318] on span "Save" at bounding box center [251, 319] width 13 height 10
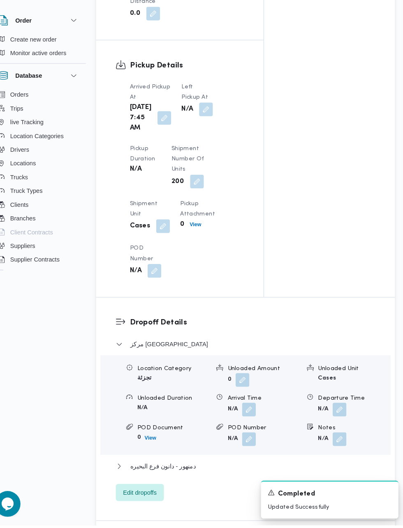
scroll to position [884, 0]
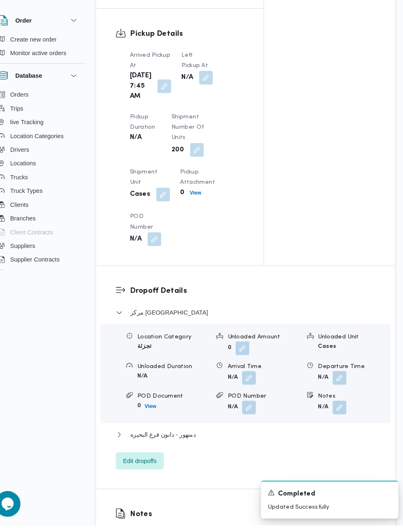
click at [254, 394] on button "button" at bounding box center [253, 387] width 13 height 13
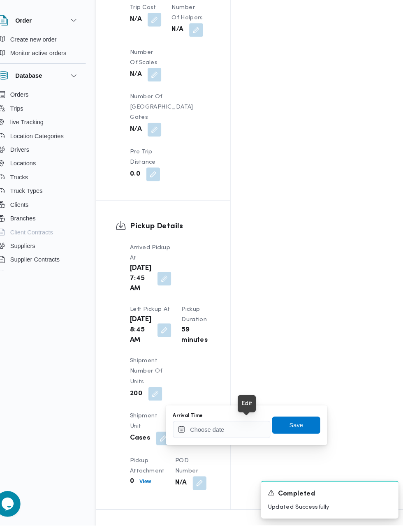
scroll to position [913, 0]
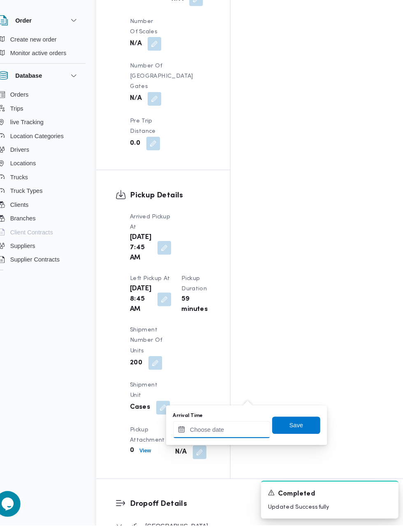
click at [215, 439] on input "Arrival Time" at bounding box center [227, 436] width 93 height 16
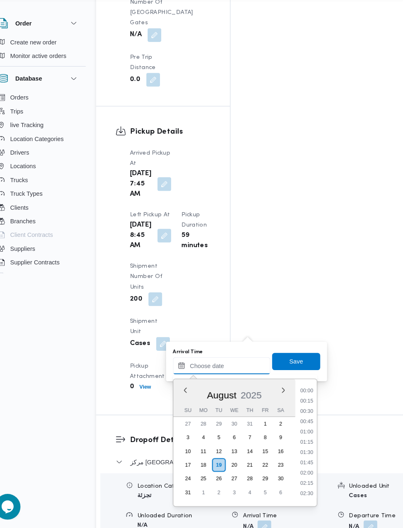
scroll to position [0, 0]
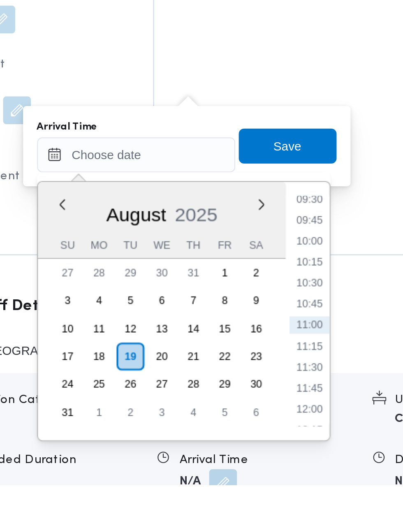
click at [311, 403] on li "09:45" at bounding box center [309, 404] width 19 height 8
type input "[DATE] 09:45"
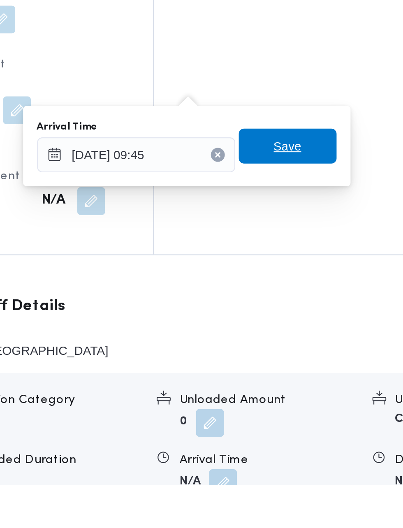
click at [310, 368] on span "Save" at bounding box center [299, 368] width 46 height 16
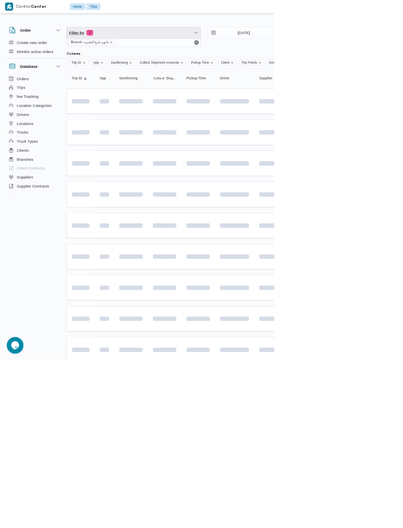
click at [155, 42] on span "Filter by 1" at bounding box center [196, 48] width 197 height 16
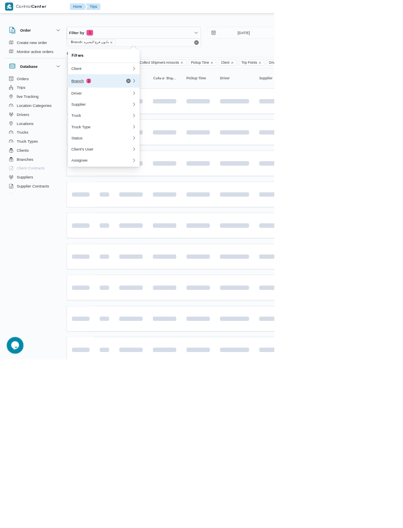
click at [118, 109] on button "Branch 1" at bounding box center [152, 119] width 105 height 20
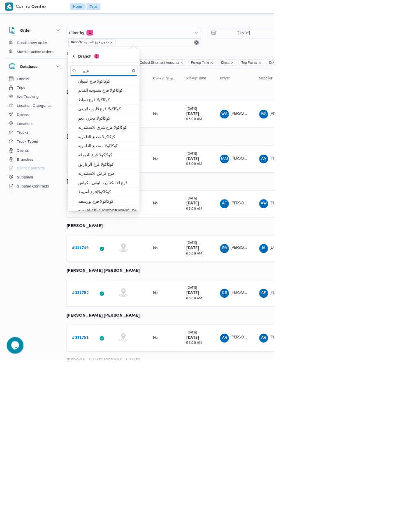
scroll to position [0, 9]
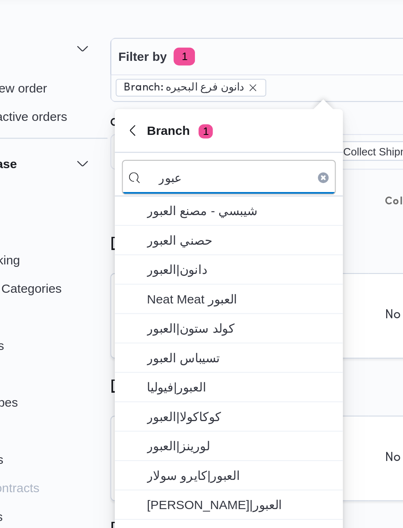
type input "عبور"
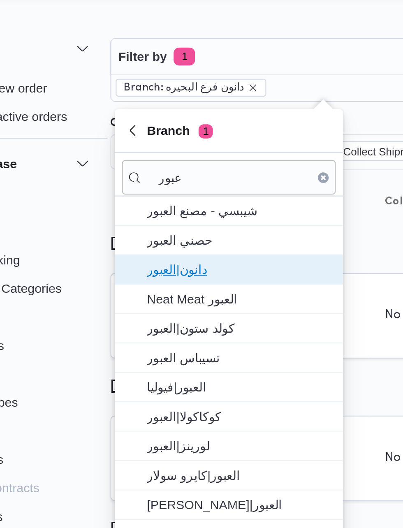
click at [164, 147] on span "دانون|العبور" at bounding box center [158, 147] width 86 height 10
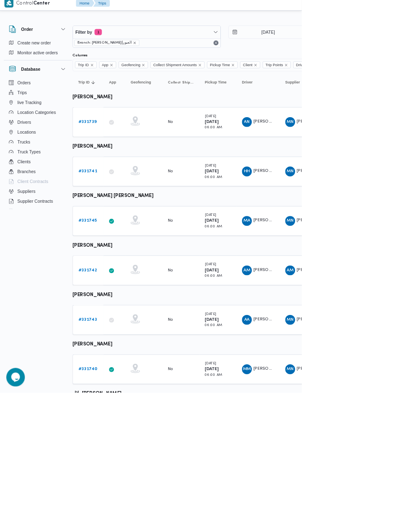
scroll to position [0, 13]
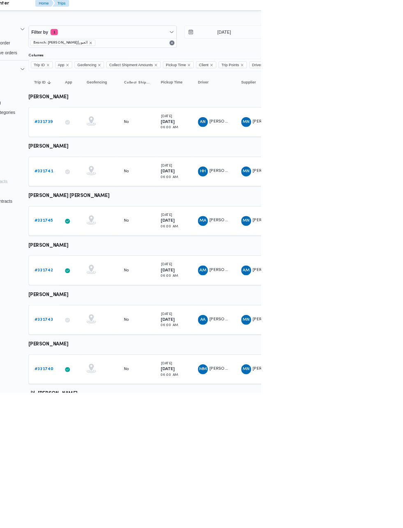
click at [116, 168] on b "# 331739" at bounding box center [114, 167] width 24 height 5
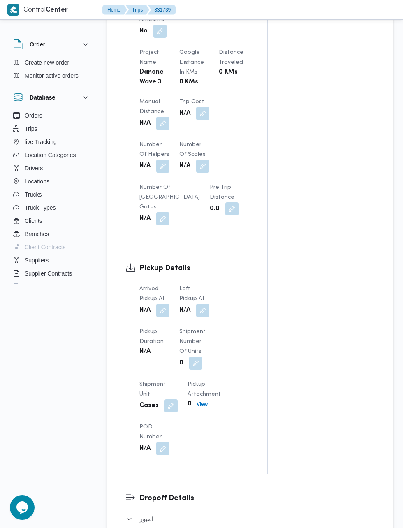
scroll to position [629, 0]
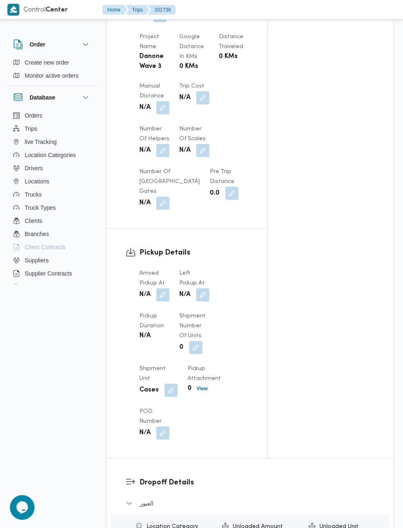
click at [163, 288] on button "button" at bounding box center [162, 294] width 13 height 13
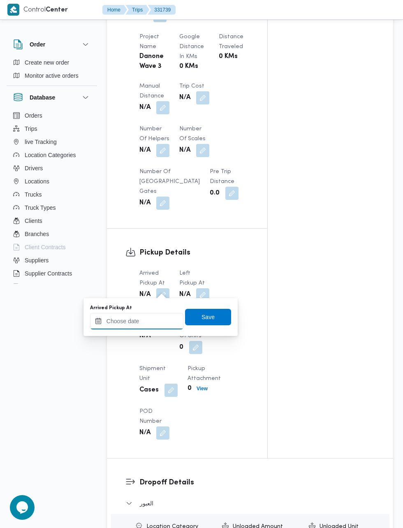
click at [148, 320] on input "Arrived Pickup At" at bounding box center [136, 321] width 93 height 16
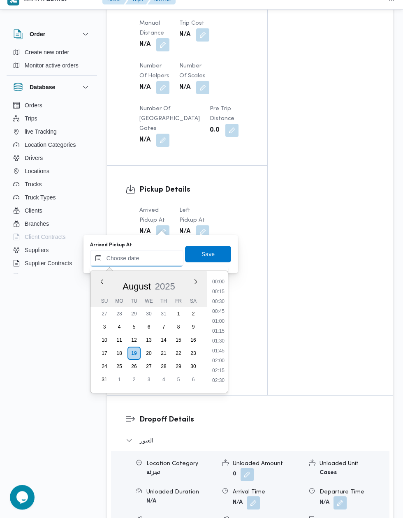
scroll to position [681, 0]
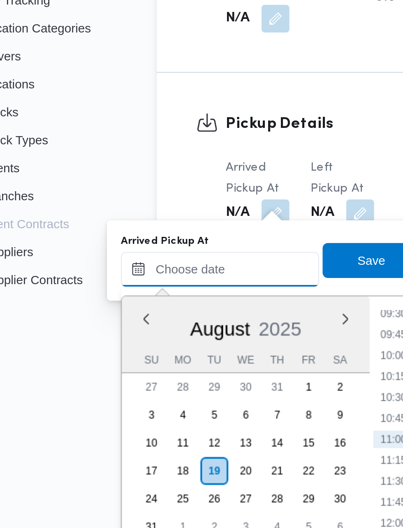
paste input "[DATE] 07:15"
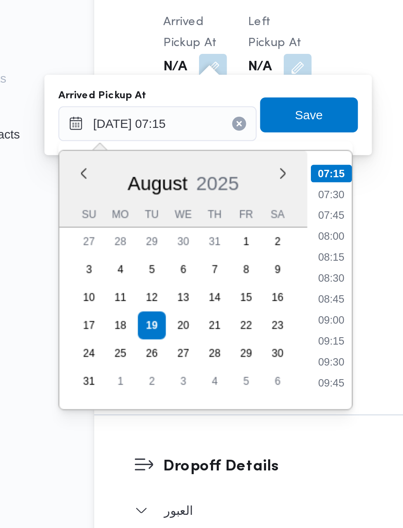
click at [226, 302] on li "07:30" at bounding box center [218, 302] width 19 height 8
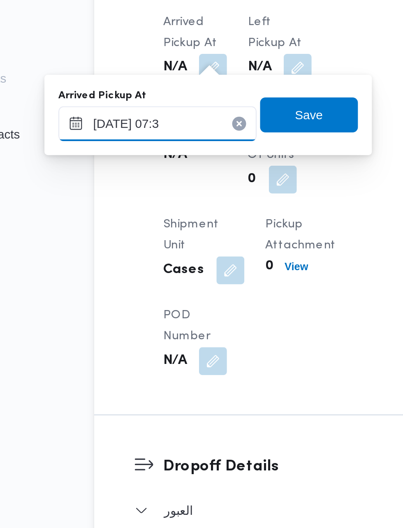
type input "[DATE] 07:32"
click at [219, 263] on span "Save" at bounding box center [208, 264] width 46 height 16
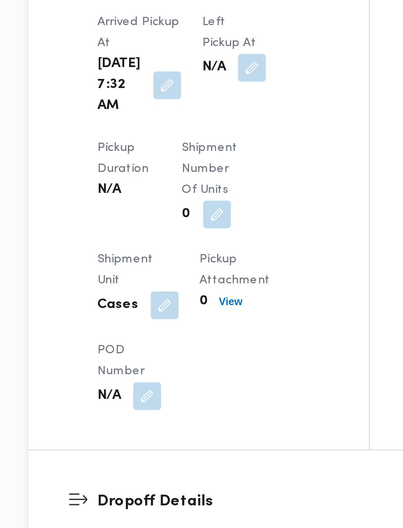
click at [206, 239] on button "button" at bounding box center [212, 242] width 13 height 13
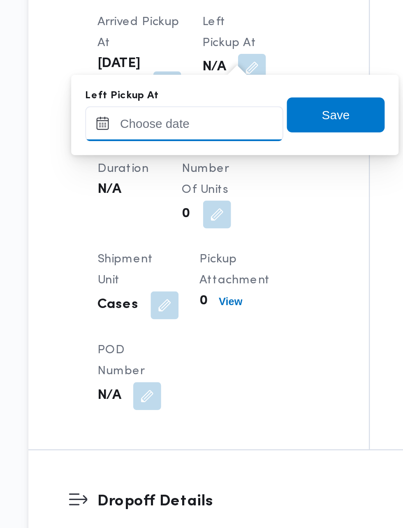
click at [185, 268] on input "Left Pickup At" at bounding box center [180, 268] width 93 height 16
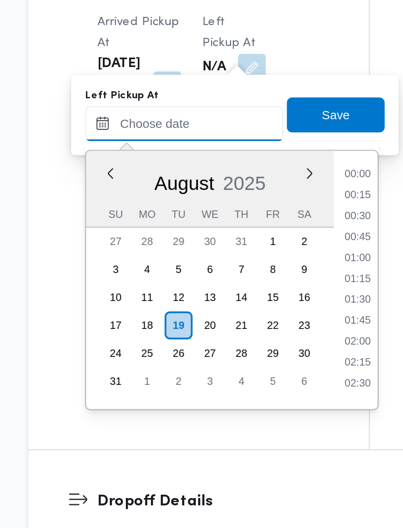
scroll to position [378, 0]
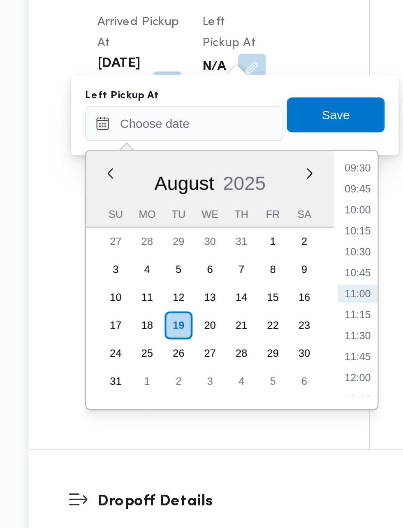
click at [265, 292] on li "09:30" at bounding box center [262, 290] width 19 height 8
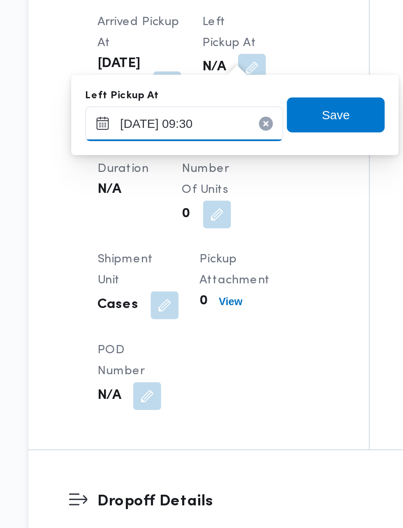
click at [196, 271] on input "[DATE] 09:30" at bounding box center [180, 268] width 93 height 16
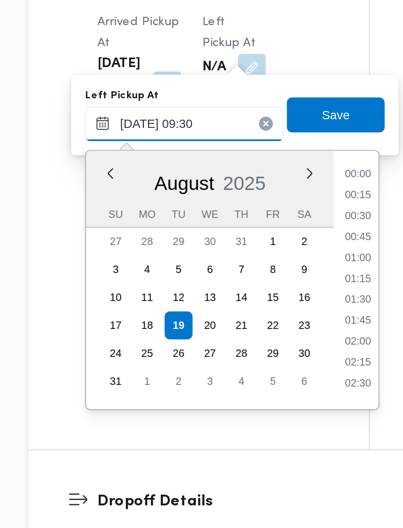
scroll to position [319, 0]
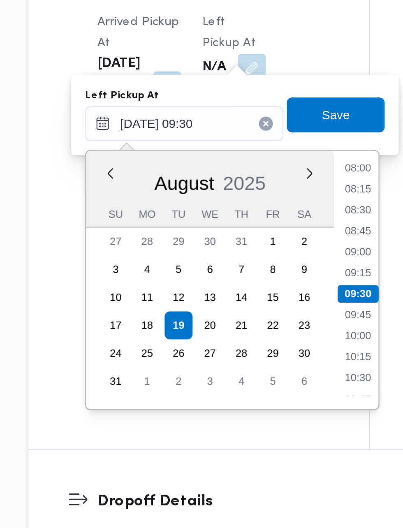
click at [263, 319] on li "08:45" at bounding box center [262, 319] width 19 height 8
type input "[DATE] 08:45"
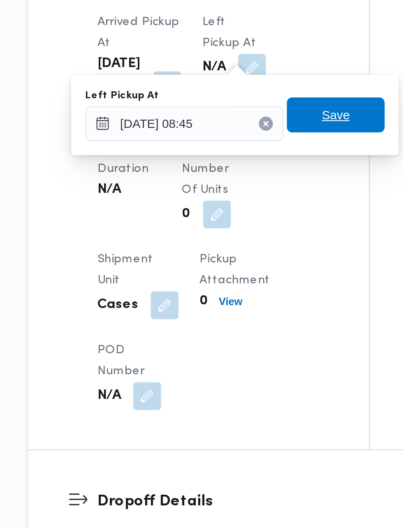
click at [257, 267] on span "Save" at bounding box center [251, 265] width 13 height 10
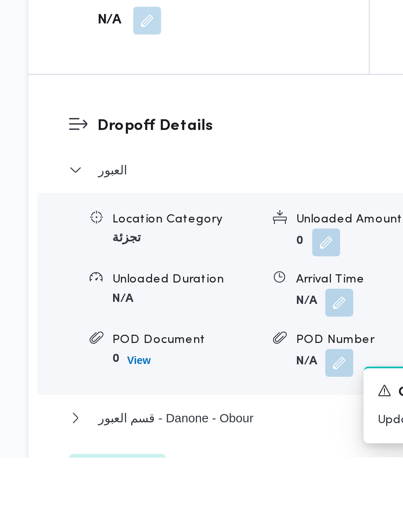
scroll to position [757, 0]
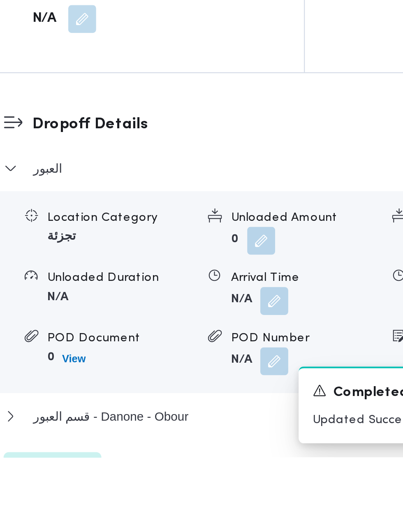
click at [255, 461] on button "button" at bounding box center [253, 454] width 13 height 13
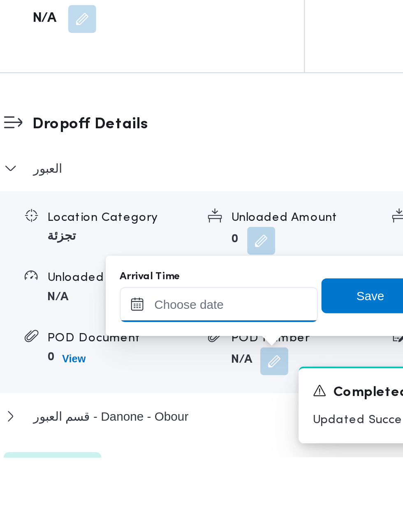
click at [233, 456] on input "Arrival Time" at bounding box center [227, 456] width 93 height 16
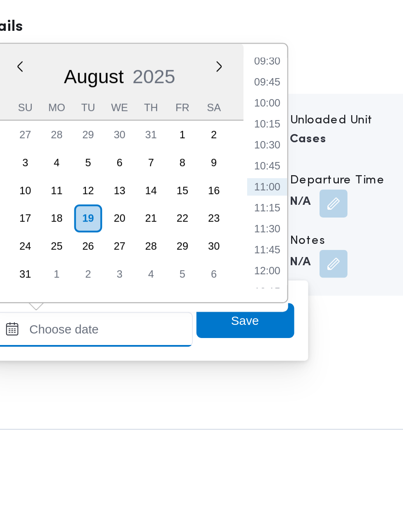
scroll to position [827, 0]
click at [312, 318] on li "09:30" at bounding box center [309, 318] width 19 height 8
type input "[DATE] 09:30"
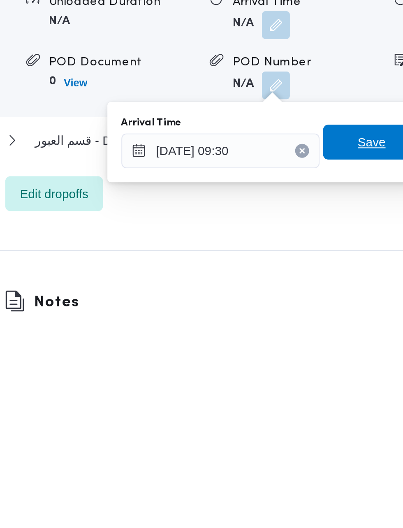
click at [300, 440] on span "Save" at bounding box center [298, 440] width 13 height 10
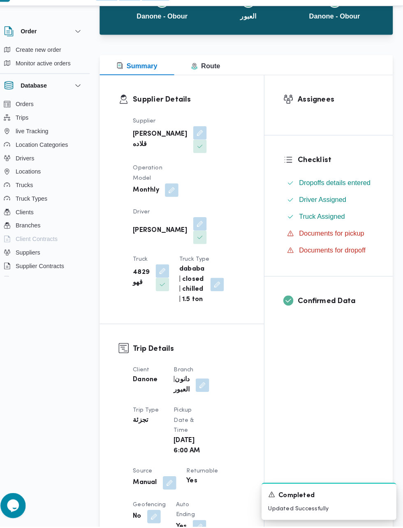
scroll to position [0, 0]
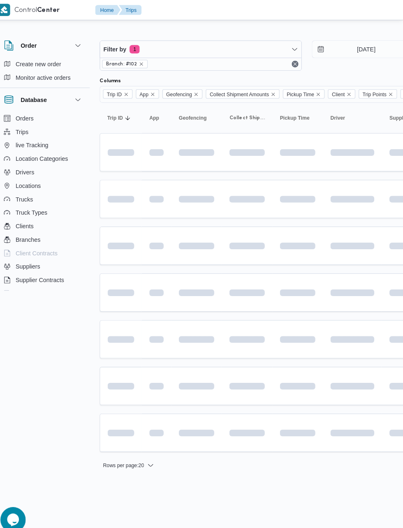
scroll to position [0, 13]
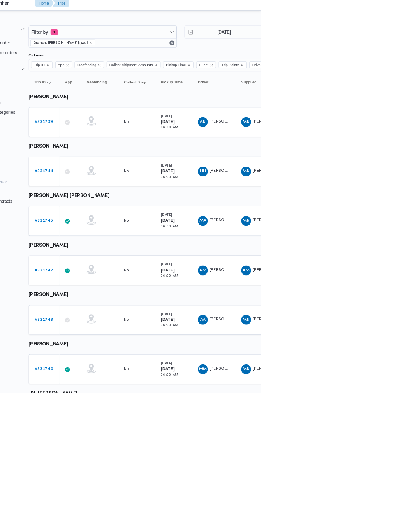
click at [114, 233] on b "# 331741" at bounding box center [114, 233] width 25 height 5
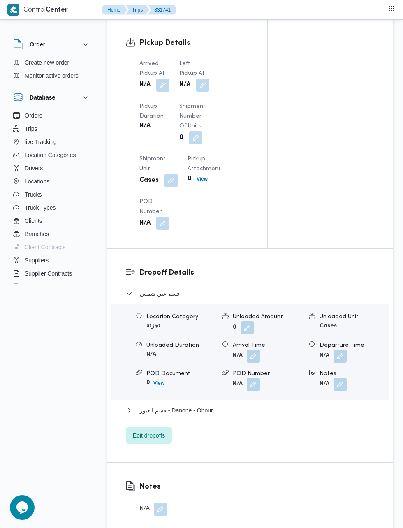
scroll to position [813, 0]
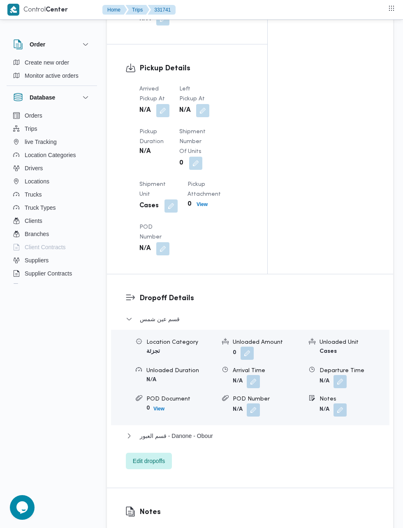
click at [164, 109] on button "button" at bounding box center [162, 110] width 13 height 13
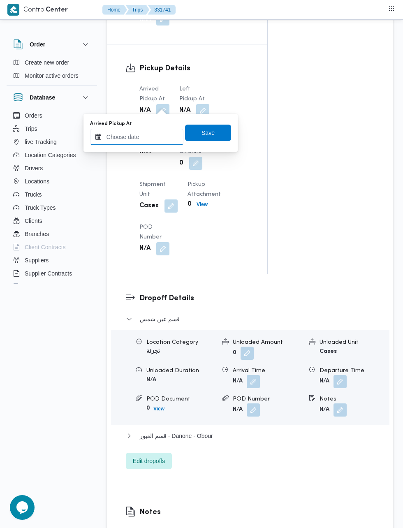
click at [144, 137] on input "Arrived Pickup At" at bounding box center [136, 137] width 93 height 16
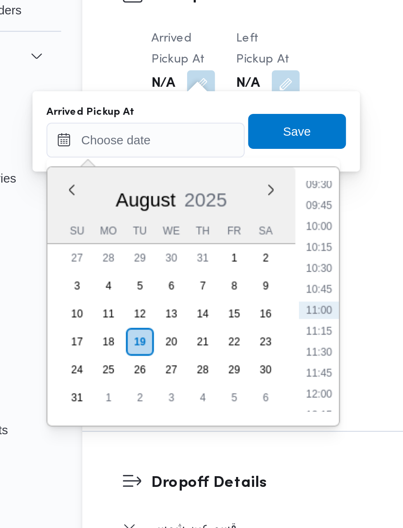
click at [218, 157] on li "09:30" at bounding box center [218, 158] width 19 height 8
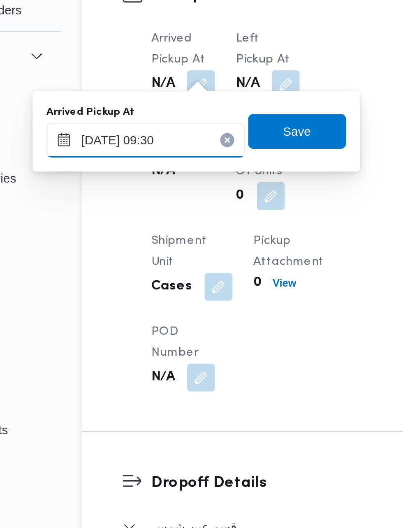
click at [154, 136] on input "[DATE] 09:30" at bounding box center [136, 137] width 93 height 16
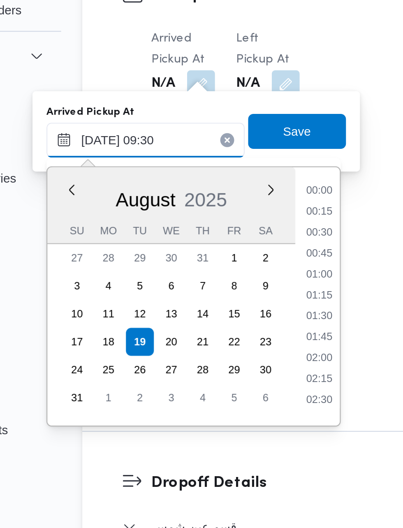
scroll to position [319, 0]
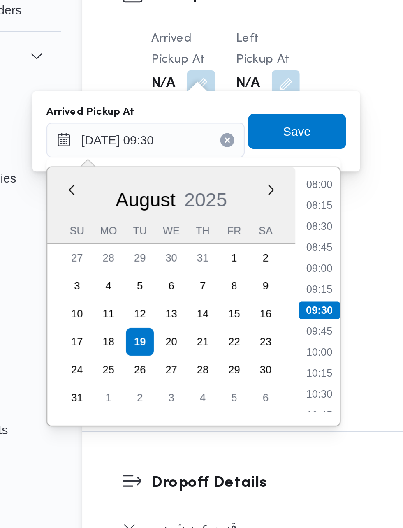
click at [217, 160] on li "08:00" at bounding box center [218, 158] width 19 height 8
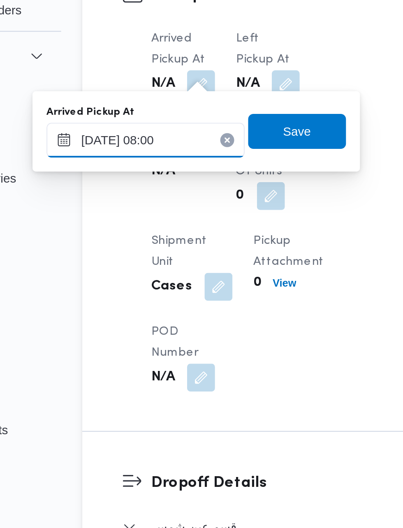
click at [145, 137] on input "[DATE] 08:00" at bounding box center [136, 137] width 93 height 16
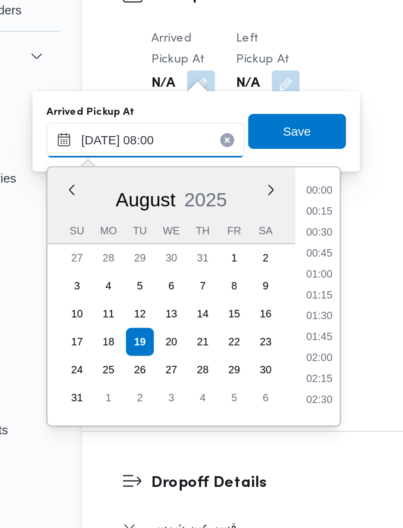
scroll to position [259, 0]
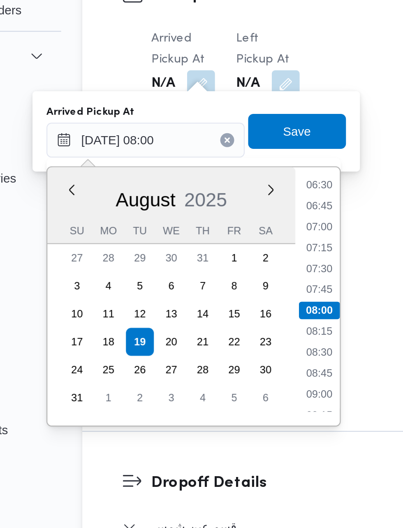
click at [219, 161] on li "06:30" at bounding box center [218, 158] width 19 height 8
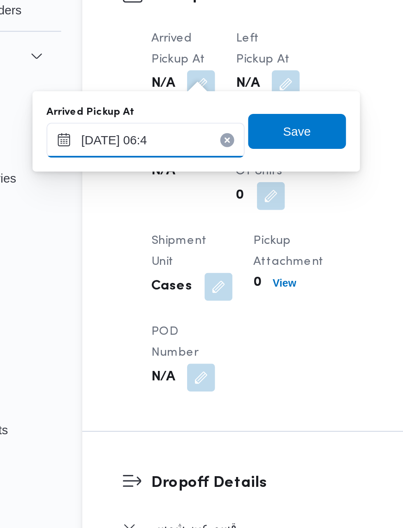
type input "[DATE] 06:40"
click at [223, 136] on span "Save" at bounding box center [208, 133] width 46 height 16
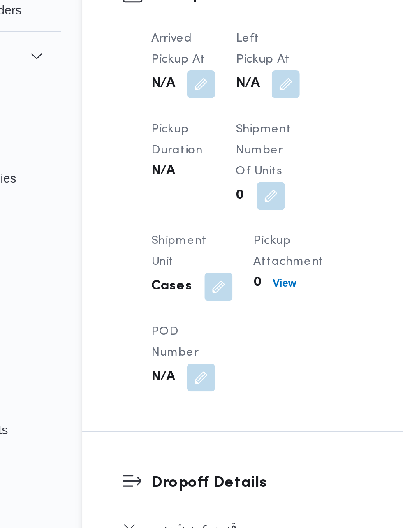
click at [209, 104] on button "button" at bounding box center [202, 110] width 13 height 13
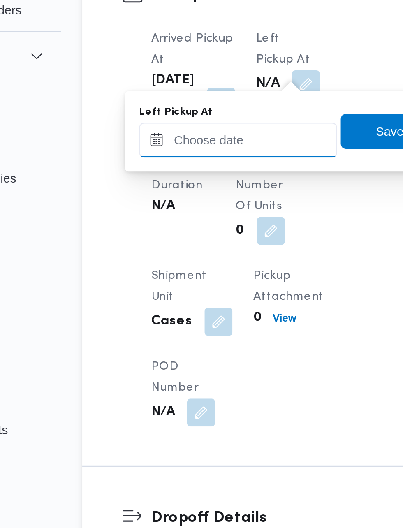
click at [178, 135] on input "Left Pickup At" at bounding box center [180, 137] width 93 height 16
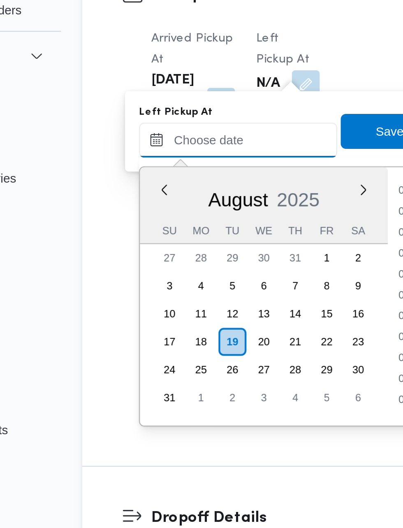
scroll to position [378, 0]
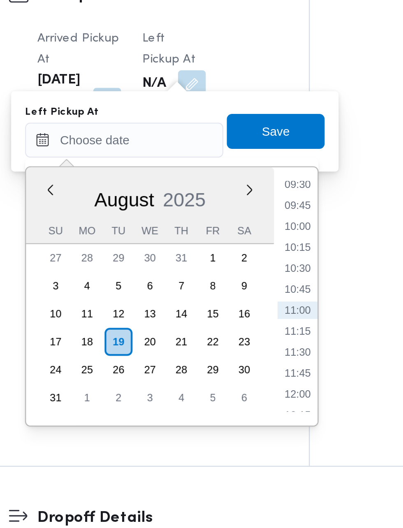
click at [262, 160] on li "09:30" at bounding box center [262, 158] width 19 height 8
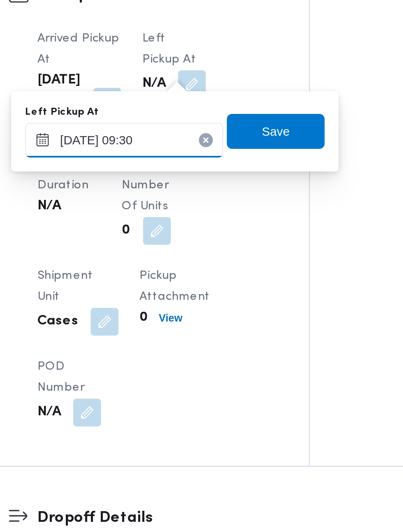
click at [208, 134] on input "[DATE] 09:30" at bounding box center [180, 137] width 93 height 16
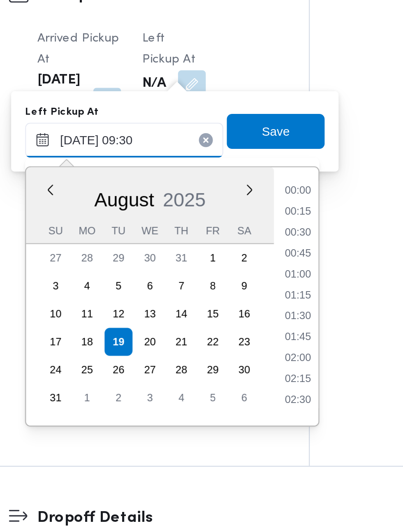
scroll to position [319, 0]
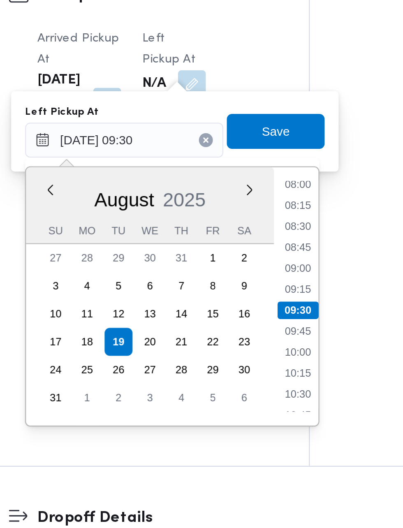
click at [263, 187] on li "08:45" at bounding box center [262, 188] width 19 height 8
type input "[DATE] 08:45"
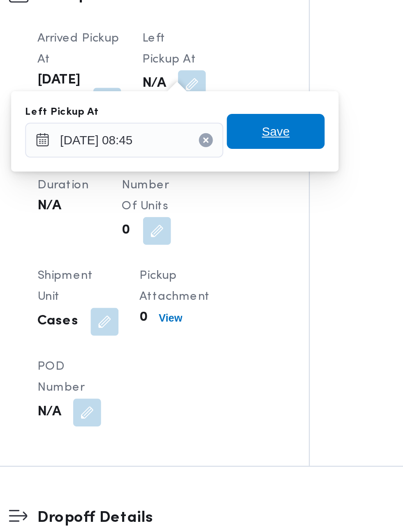
click at [261, 136] on span "Save" at bounding box center [252, 133] width 46 height 16
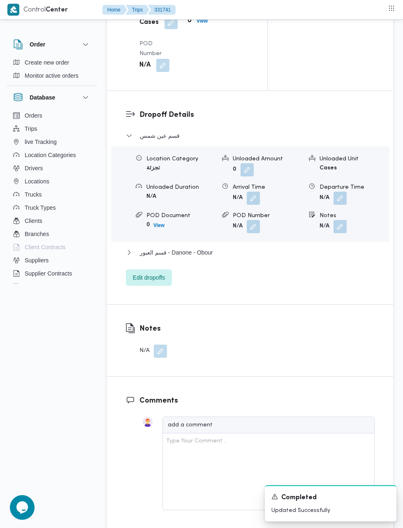
scroll to position [1019, 0]
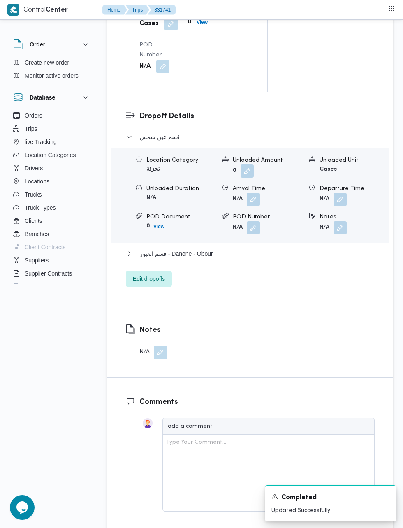
click at [254, 206] on button "button" at bounding box center [253, 199] width 13 height 13
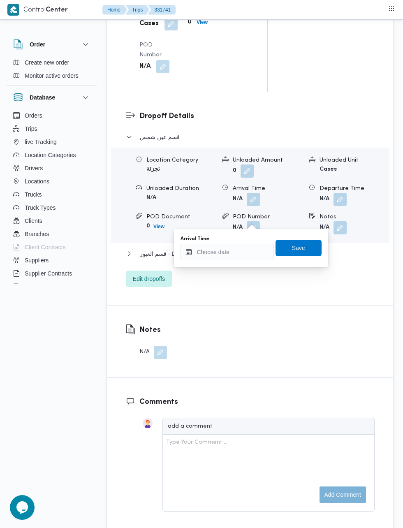
click at [248, 242] on div "Arrival Time" at bounding box center [227, 239] width 93 height 7
click at [226, 243] on div "Arrival Time" at bounding box center [227, 248] width 93 height 25
click at [232, 252] on input "Arrival Time" at bounding box center [227, 252] width 93 height 16
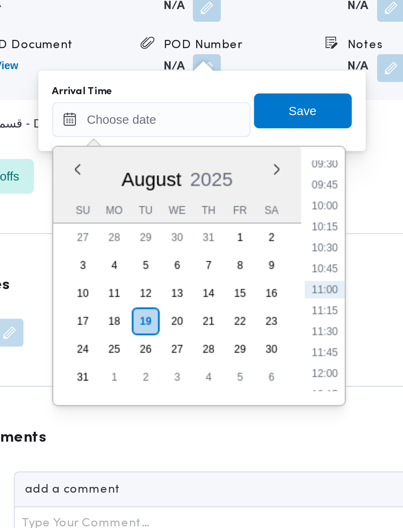
click at [310, 274] on li "09:30" at bounding box center [309, 273] width 19 height 8
type input "[DATE] 09:30"
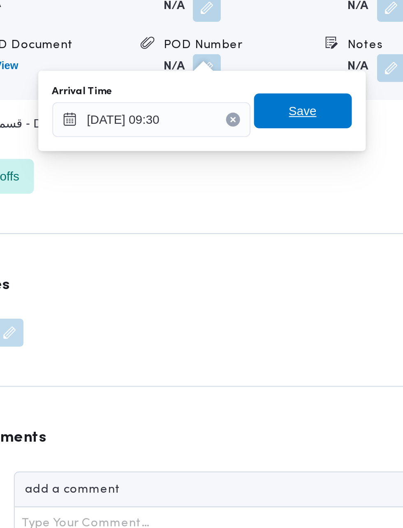
click at [309, 251] on span "Save" at bounding box center [299, 248] width 46 height 16
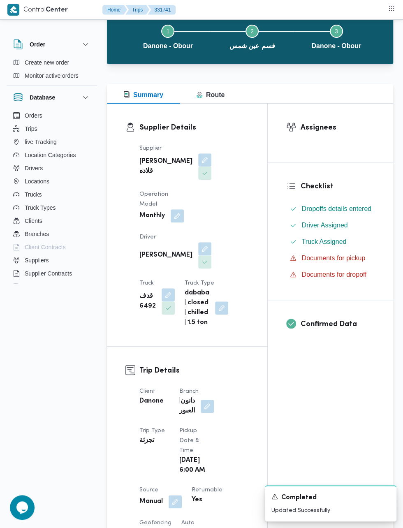
scroll to position [0, 0]
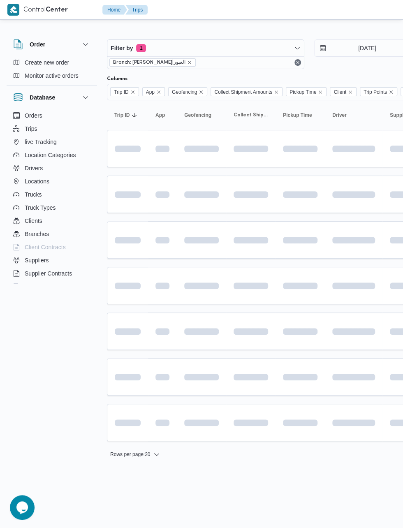
scroll to position [0, 13]
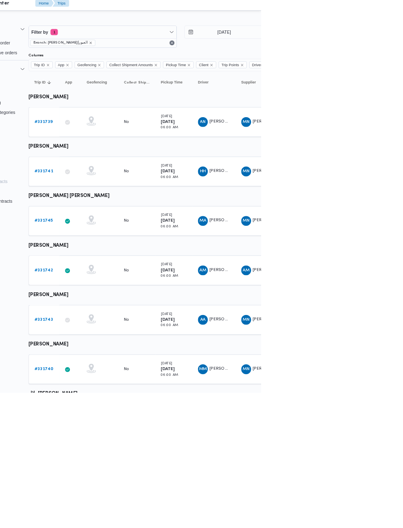
click at [116, 430] on b "# 331743" at bounding box center [114, 430] width 25 height 5
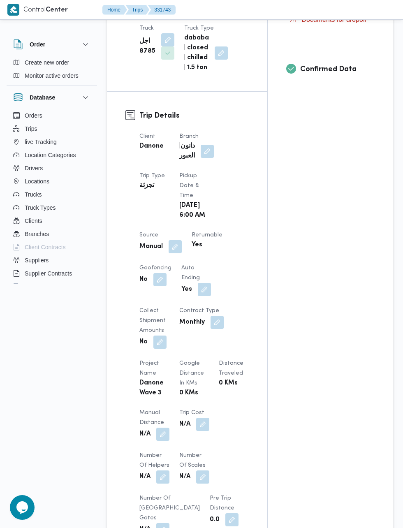
scroll to position [500, 0]
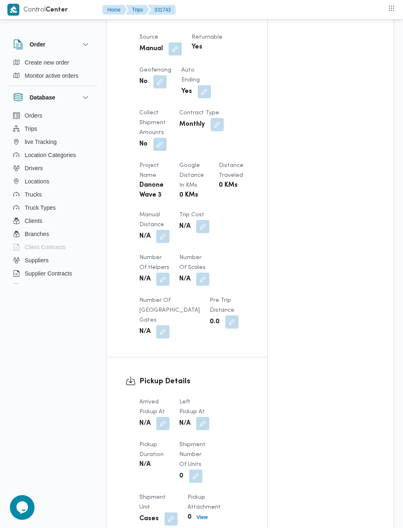
click at [160, 417] on button "button" at bounding box center [162, 423] width 13 height 13
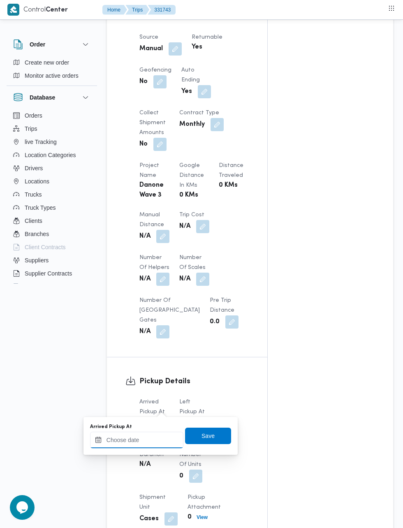
click at [148, 439] on input "Arrived Pickup At" at bounding box center [136, 440] width 93 height 16
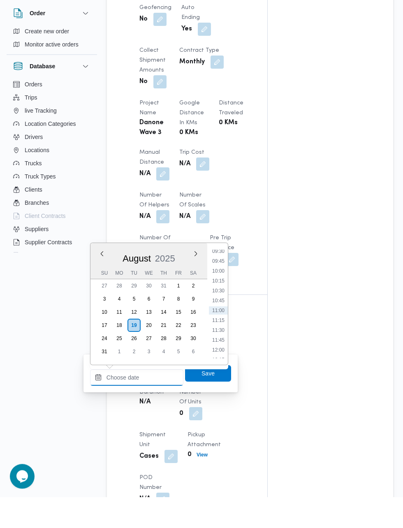
scroll to position [531, 0]
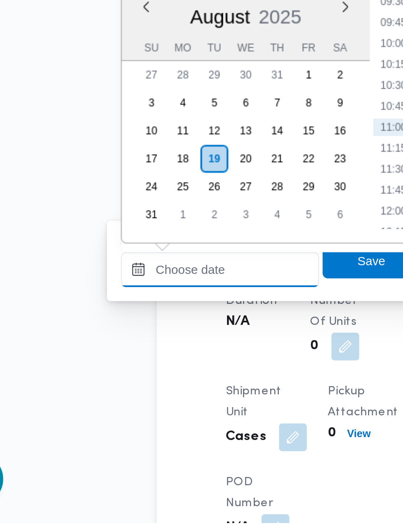
paste input "[DATE] 07:15"
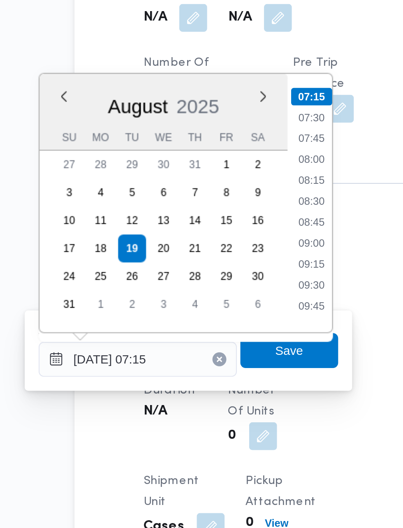
click at [221, 286] on li "07:15" at bounding box center [218, 285] width 19 height 8
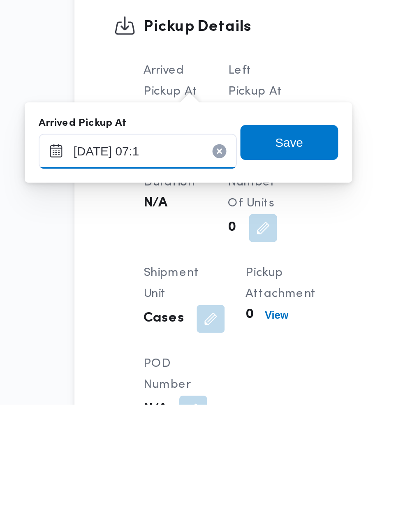
type input "[DATE] 07:10"
click at [212, 405] on span "Save" at bounding box center [208, 405] width 13 height 10
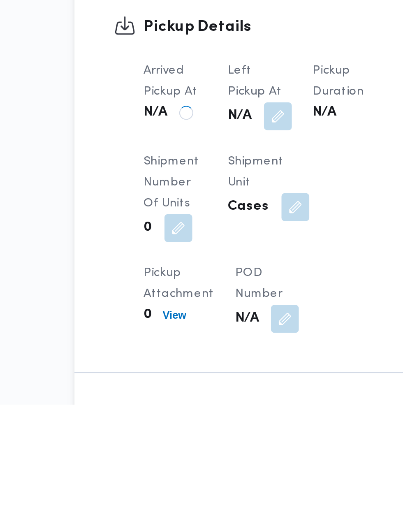
scroll to position [532, 0]
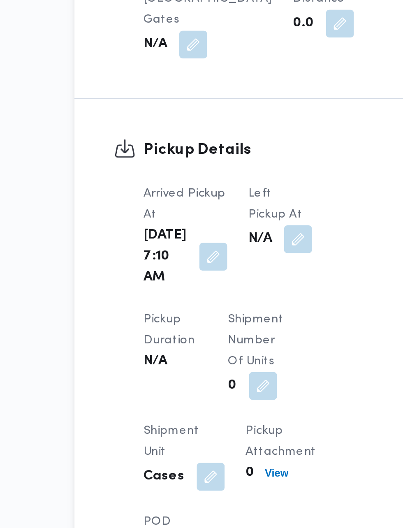
click at [209, 386] on button "button" at bounding box center [212, 392] width 13 height 13
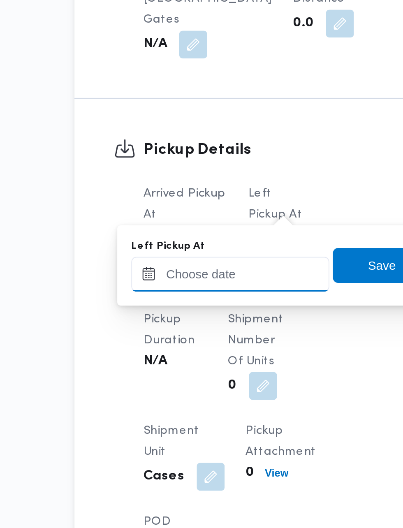
click at [176, 409] on input "Left Pickup At" at bounding box center [180, 408] width 93 height 16
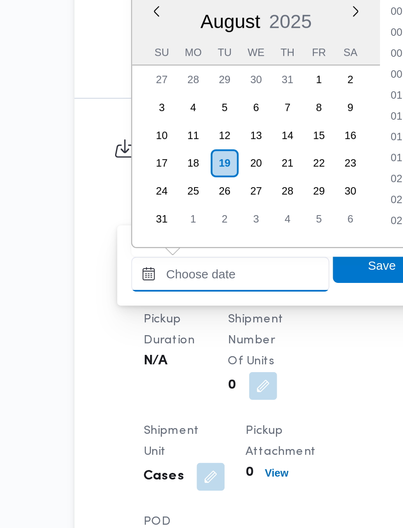
scroll to position [378, 0]
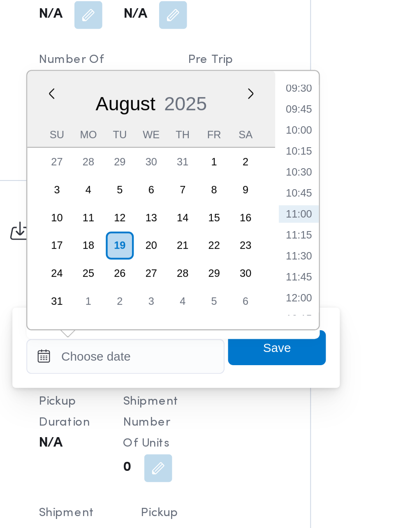
click at [262, 285] on li "09:30" at bounding box center [262, 282] width 19 height 8
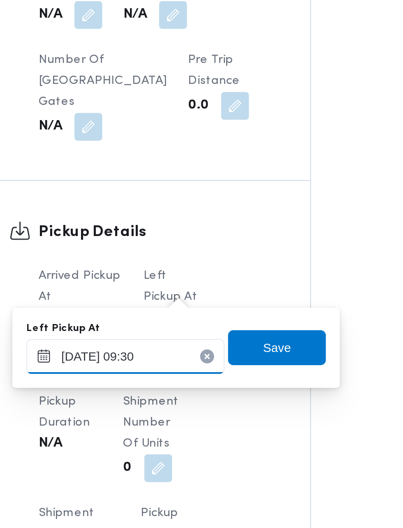
scroll to position [532, 0]
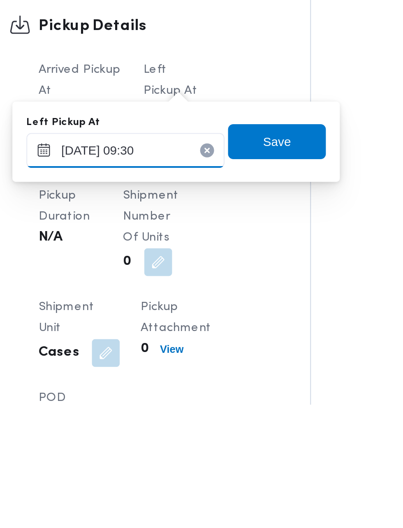
click at [207, 410] on input "[DATE] 09:30" at bounding box center [180, 408] width 93 height 16
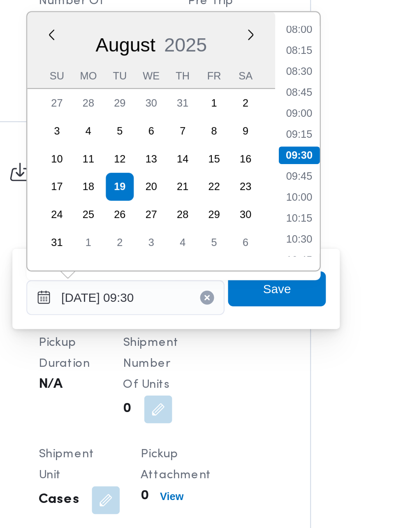
click at [265, 303] on li "08:30" at bounding box center [262, 302] width 19 height 8
type input "[DATE] 08:30"
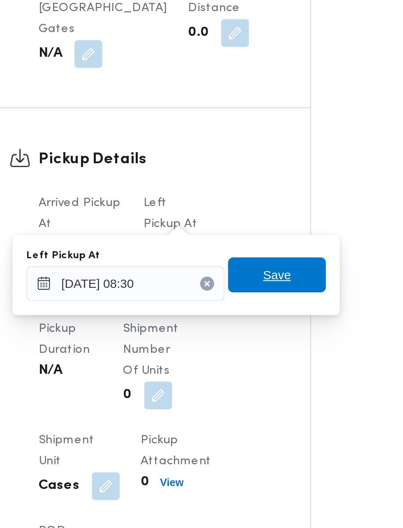
click at [260, 407] on span "Save" at bounding box center [252, 404] width 46 height 16
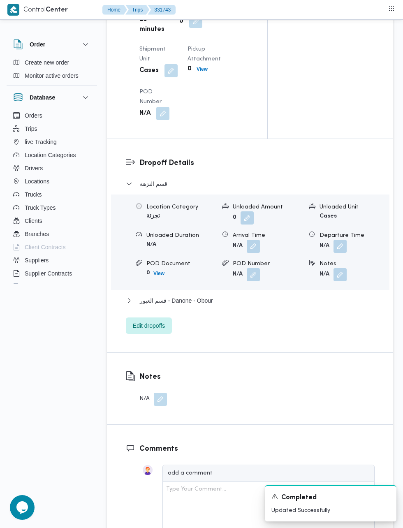
scroll to position [973, 0]
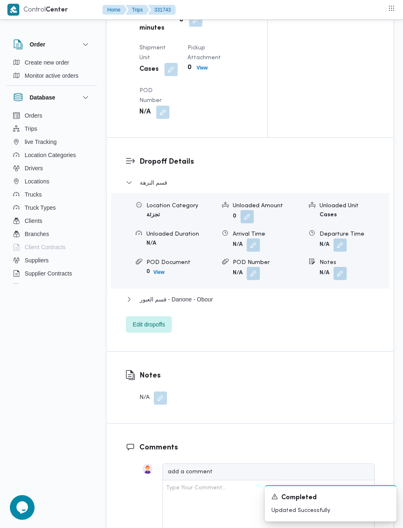
click at [249, 252] on button "button" at bounding box center [253, 245] width 13 height 13
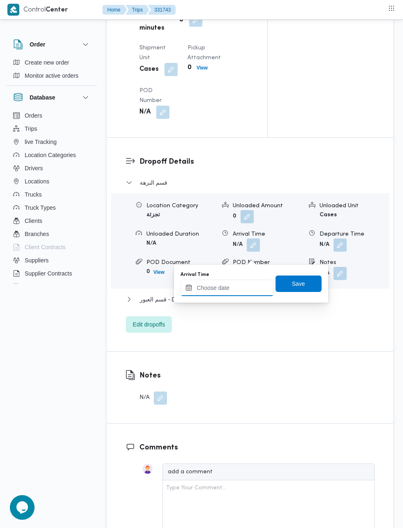
click at [220, 287] on input "Arrival Time" at bounding box center [227, 288] width 93 height 16
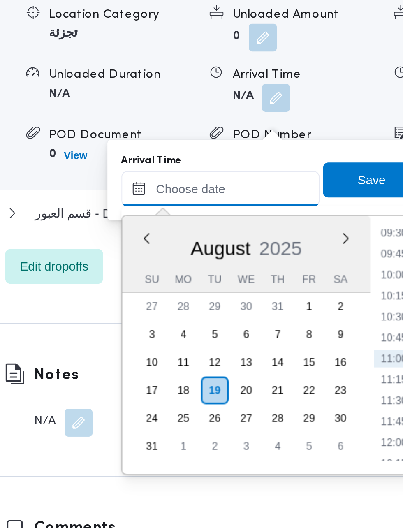
scroll to position [1022, 0]
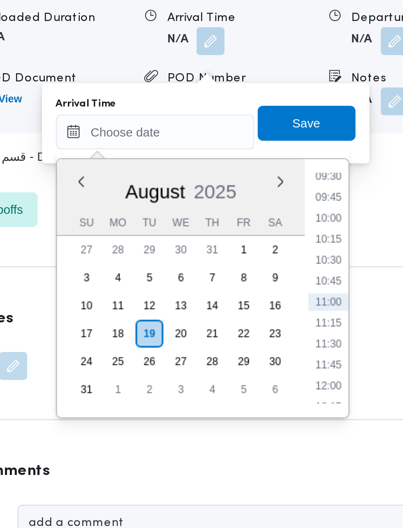
click at [312, 264] on ul "00:00 00:15 00:30 00:45 01:00 01:15 01:30 01:45 02:00 02:15 02:30 02:45 03:00 0…" at bounding box center [309, 312] width 19 height 109
click at [311, 263] on li "09:30" at bounding box center [309, 260] width 19 height 8
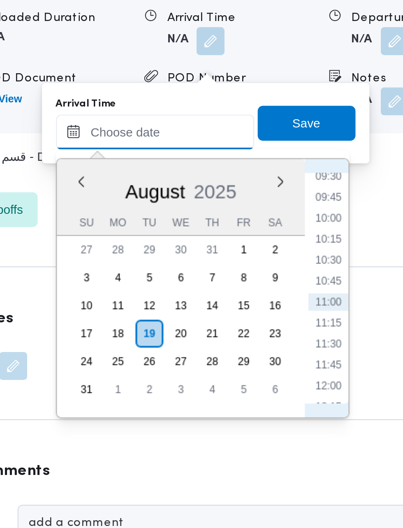
type input "[DATE] 09:30"
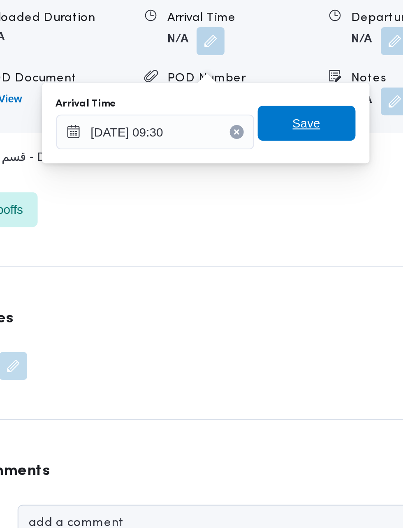
click at [302, 234] on span "Save" at bounding box center [298, 235] width 13 height 10
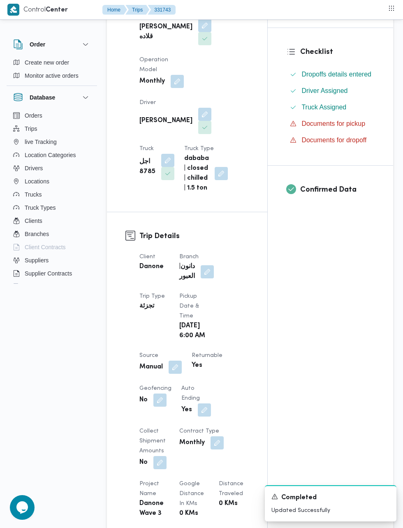
scroll to position [0, 0]
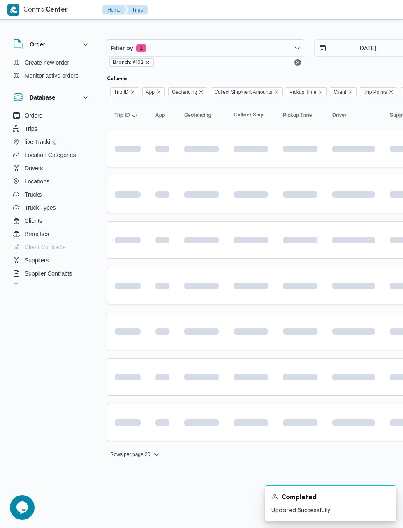
scroll to position [0, 13]
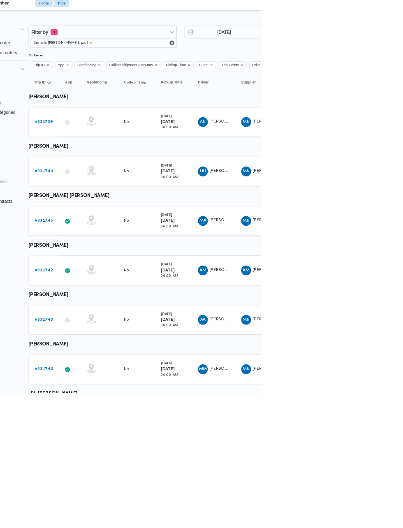
click at [114, 496] on b "# 331740" at bounding box center [114, 496] width 25 height 5
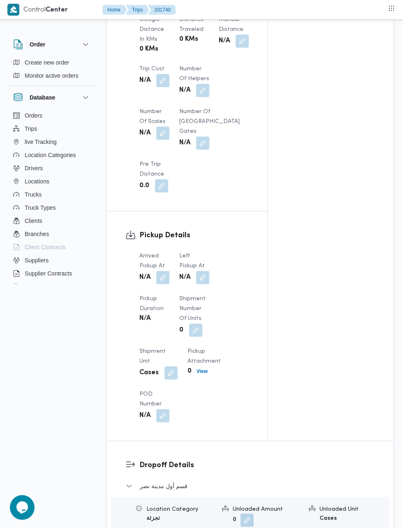
scroll to position [693, 0]
click at [162, 277] on button "button" at bounding box center [162, 277] width 13 height 13
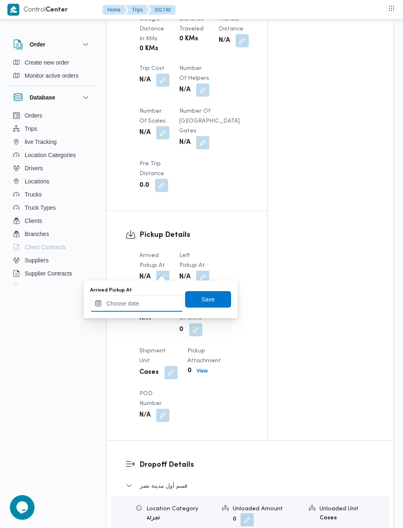
click at [143, 307] on input "Arrived Pickup At" at bounding box center [136, 303] width 93 height 16
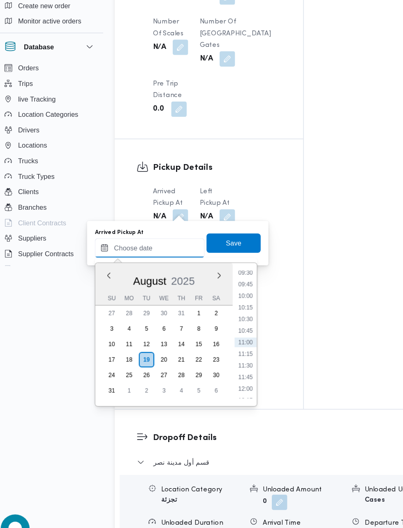
scroll to position [728, 0]
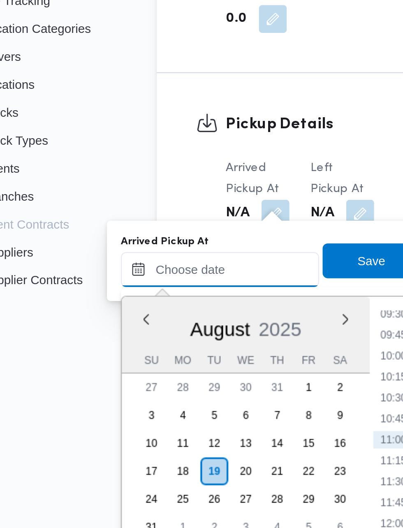
paste input "[DATE] 07:15"
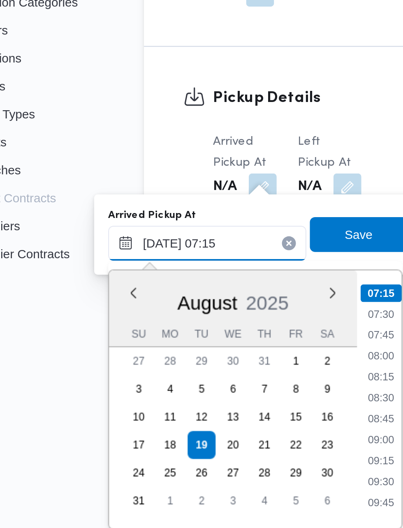
type input "[DATE] 07:15"
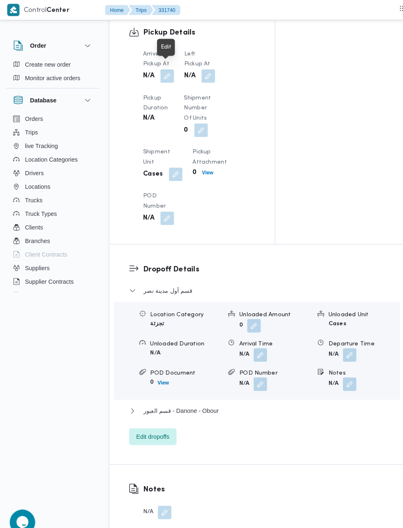
scroll to position [837, 0]
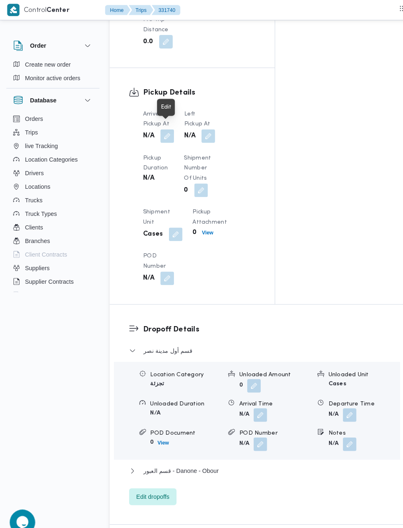
click at [160, 126] on button "button" at bounding box center [162, 132] width 13 height 13
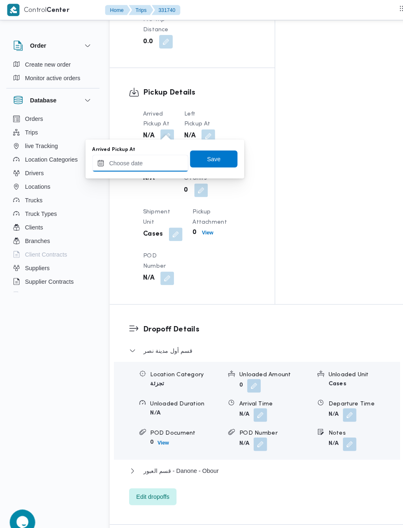
click at [140, 160] on input "Arrived Pickup At" at bounding box center [136, 159] width 93 height 16
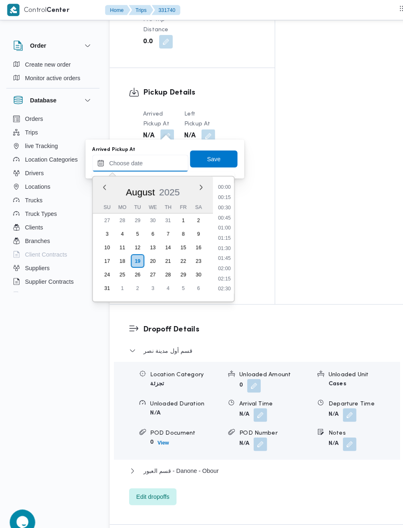
scroll to position [378, 0]
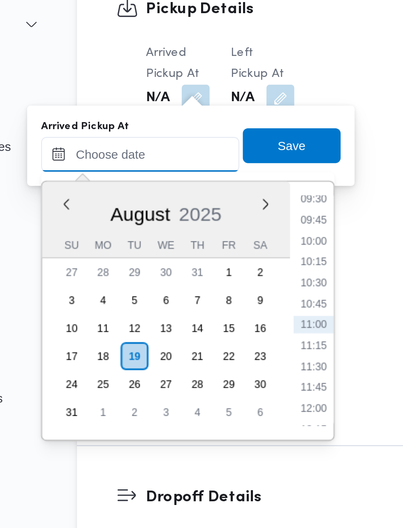
paste input "[DATE] 07:15"
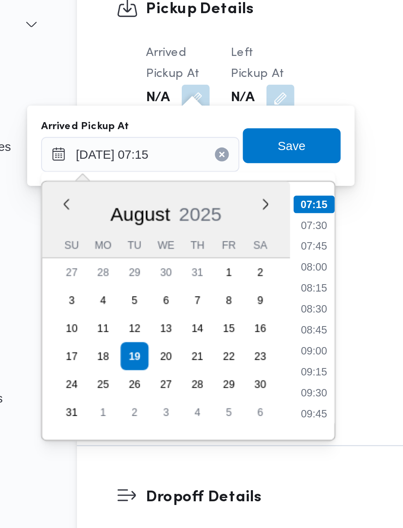
click at [221, 191] on li "07:30" at bounding box center [218, 192] width 19 height 8
type input "[DATE] 07:30"
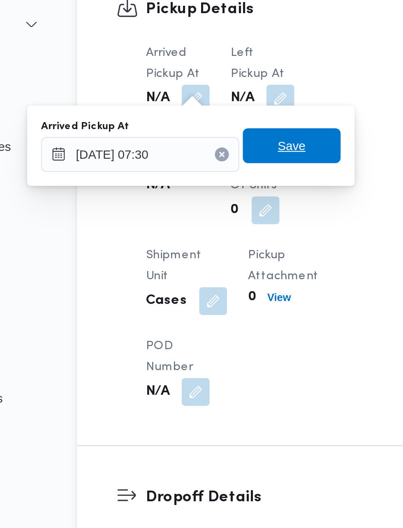
click at [216, 155] on span "Save" at bounding box center [208, 155] width 46 height 16
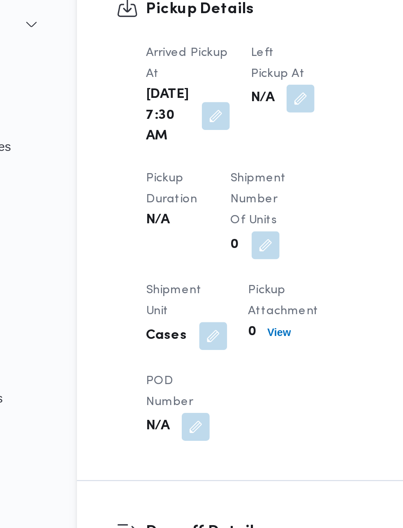
click at [209, 126] on button "button" at bounding box center [212, 132] width 13 height 13
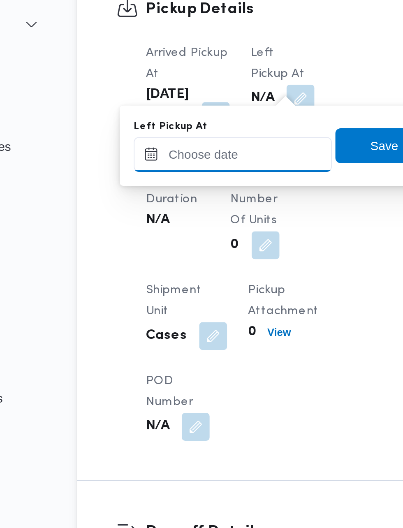
click at [184, 158] on input "Left Pickup At" at bounding box center [180, 159] width 93 height 16
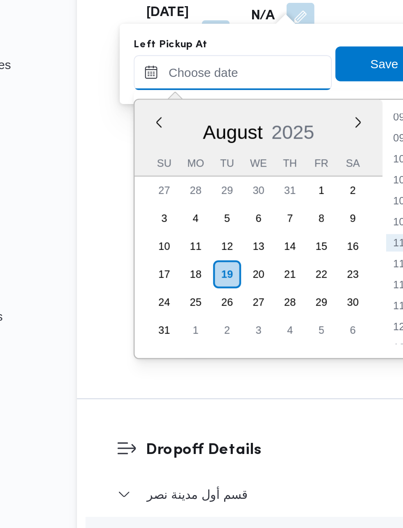
scroll to position [837, 0]
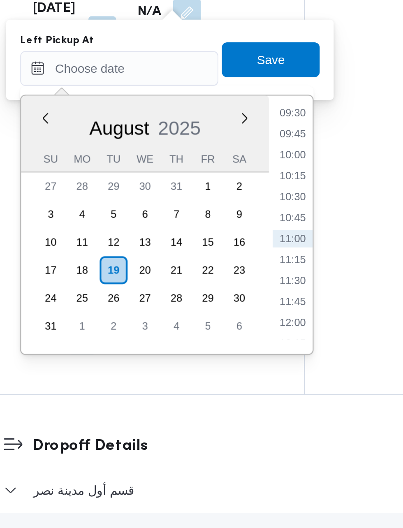
click at [264, 191] on li "09:45" at bounding box center [262, 190] width 19 height 8
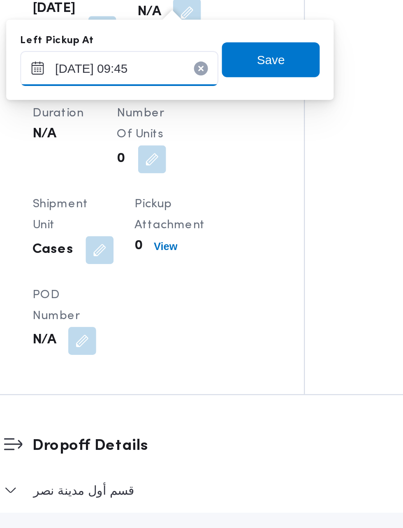
click at [204, 158] on input "[DATE] 09:45" at bounding box center [180, 159] width 93 height 16
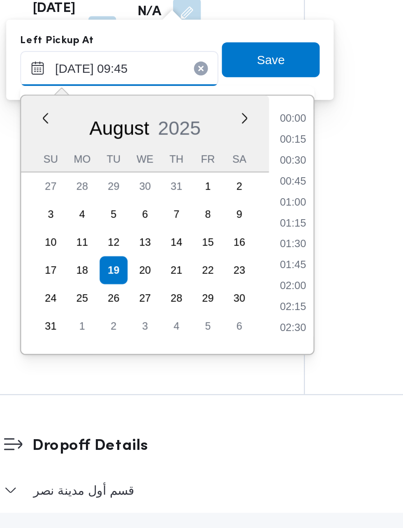
scroll to position [328, 0]
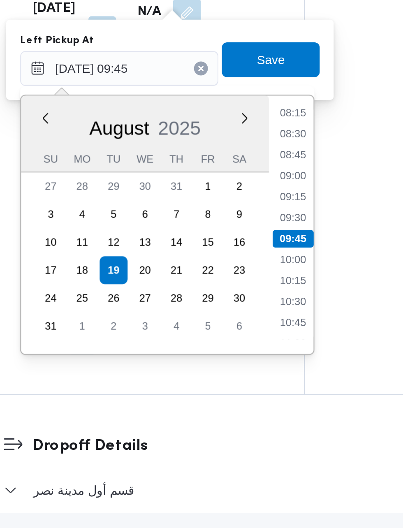
click at [263, 209] on li "09:00" at bounding box center [262, 210] width 19 height 8
type input "[DATE] 09:00"
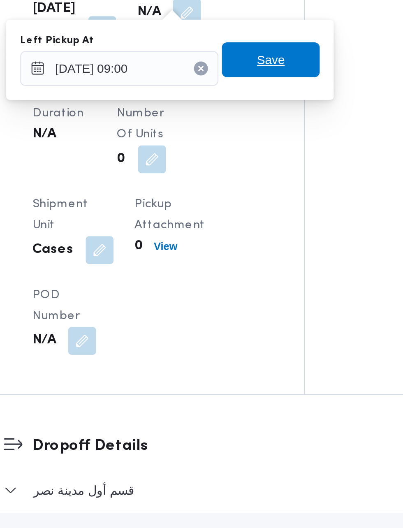
click at [249, 156] on span "Save" at bounding box center [251, 155] width 13 height 10
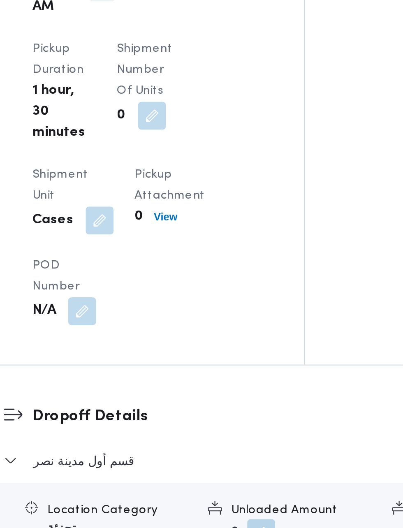
scroll to position [837, 0]
